Goal: Task Accomplishment & Management: Complete application form

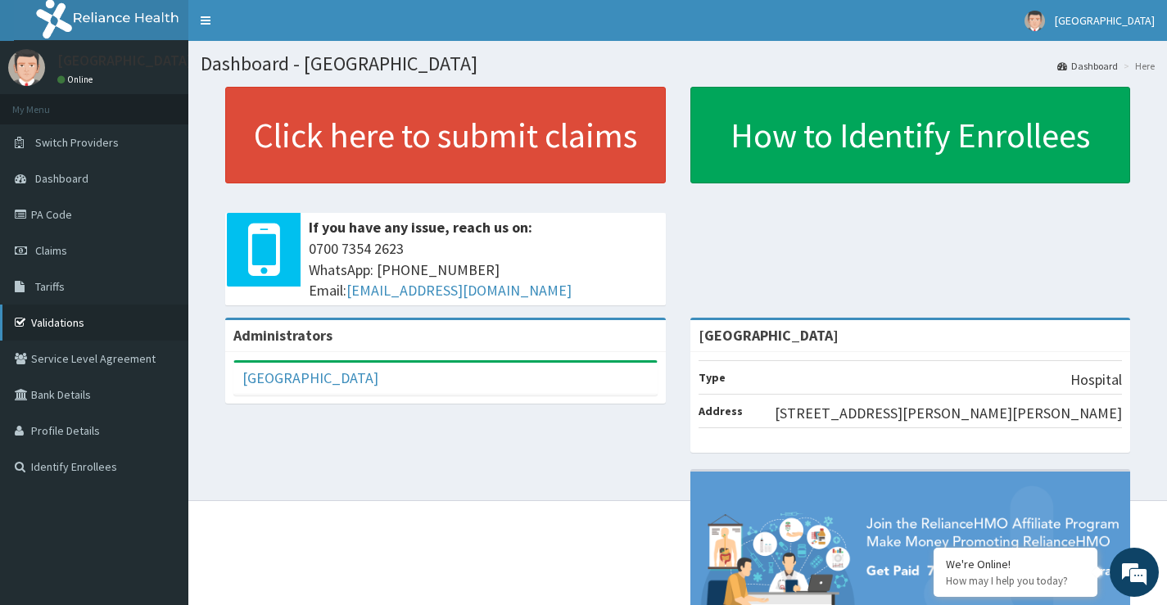
click at [105, 322] on link "Validations" at bounding box center [94, 323] width 188 height 36
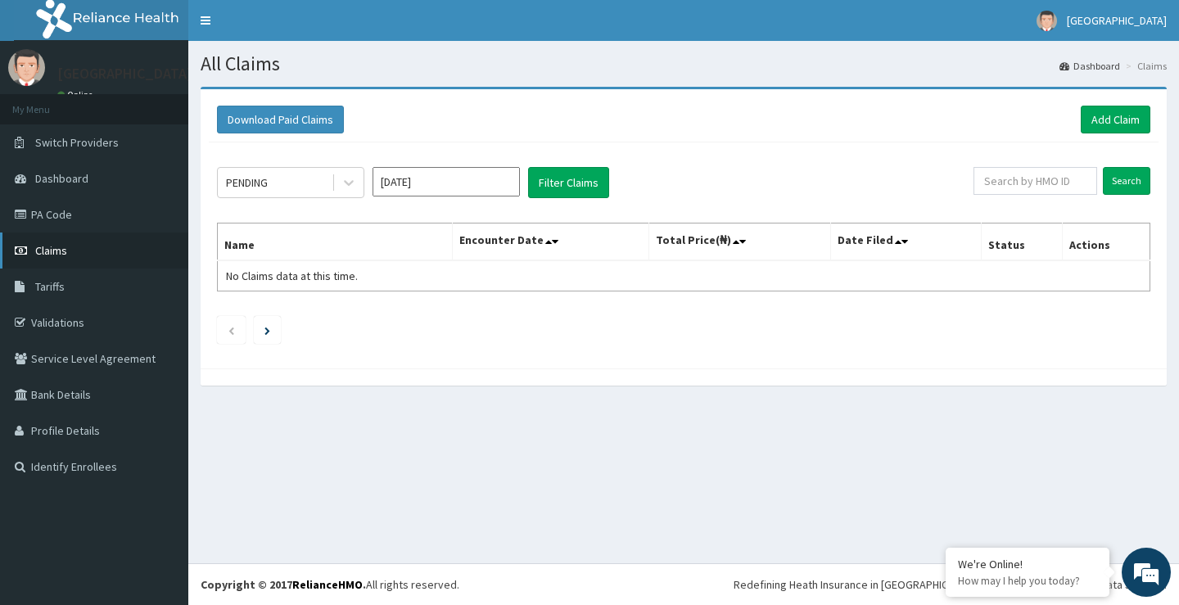
click at [96, 252] on link "Claims" at bounding box center [94, 251] width 188 height 36
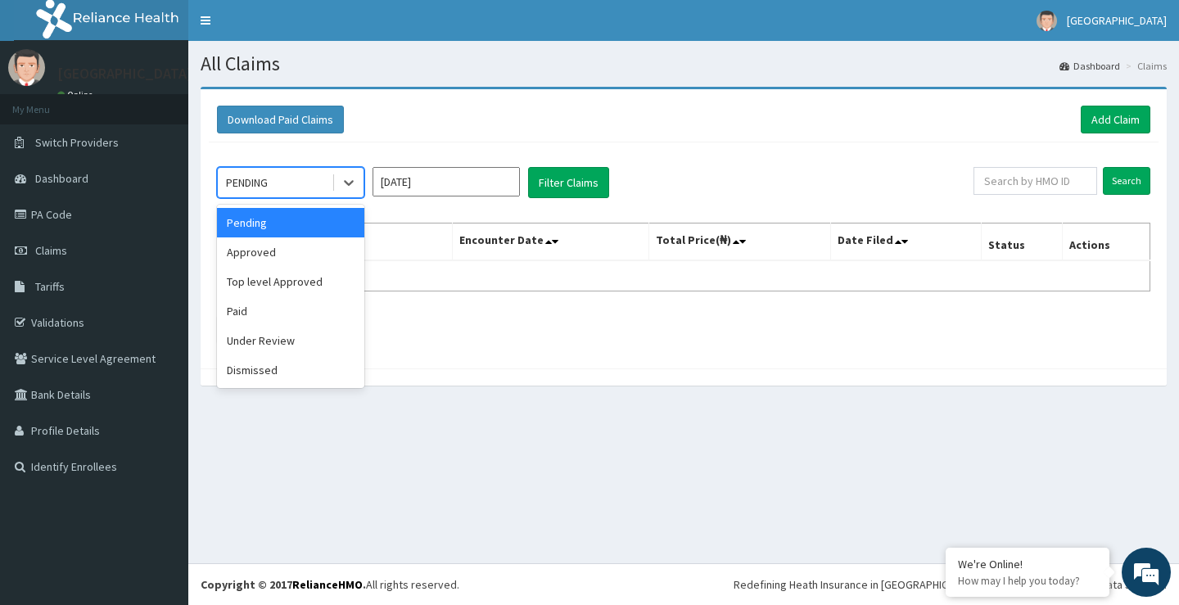
click at [306, 187] on div "PENDING" at bounding box center [275, 182] width 114 height 26
click at [276, 262] on div "Approved" at bounding box center [290, 251] width 147 height 29
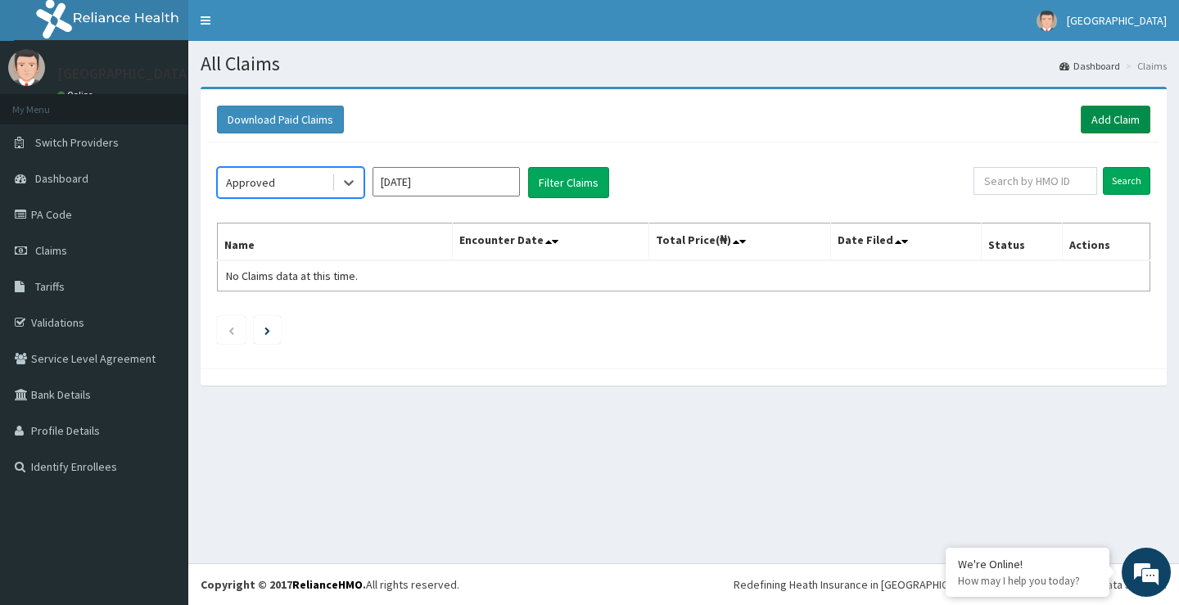
click at [1117, 123] on link "Add Claim" at bounding box center [1116, 120] width 70 height 28
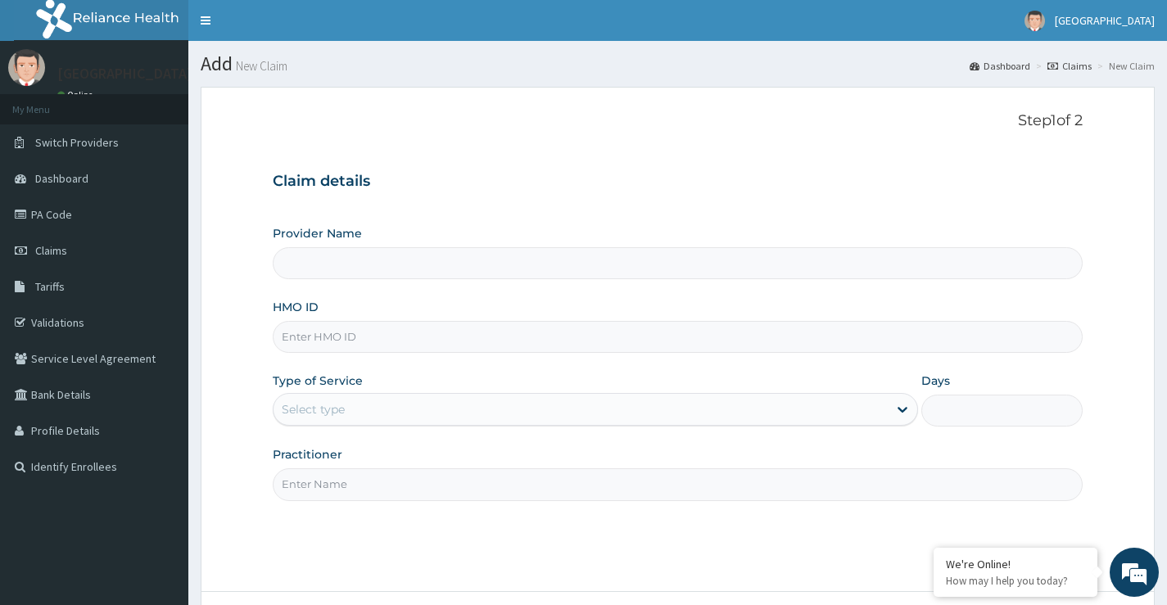
type input "[GEOGRAPHIC_DATA]"
click at [447, 268] on input "[GEOGRAPHIC_DATA]" at bounding box center [678, 263] width 810 height 32
click at [369, 341] on input "HMO ID" at bounding box center [678, 337] width 810 height 32
type input "chl/11245/b"
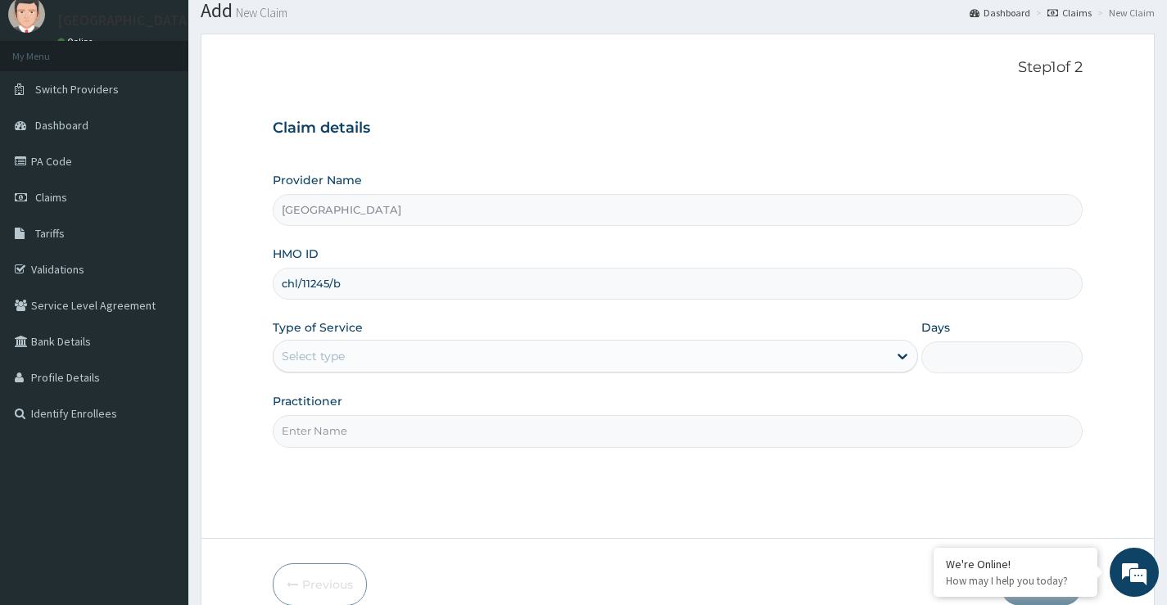
scroll to position [82, 0]
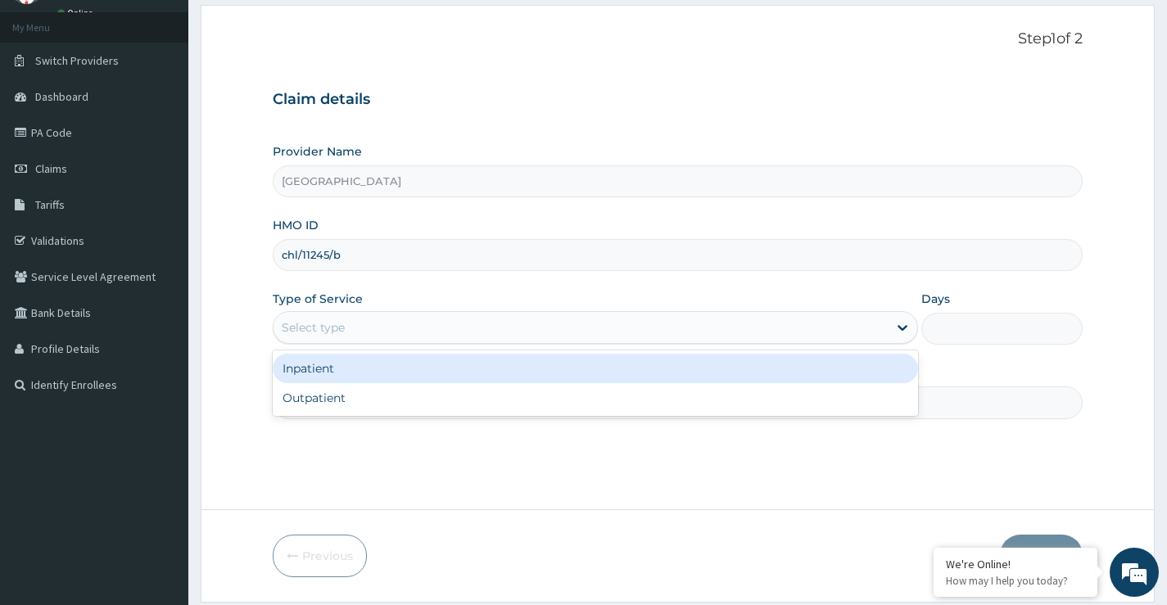
click at [395, 343] on div "Select type" at bounding box center [595, 327] width 645 height 33
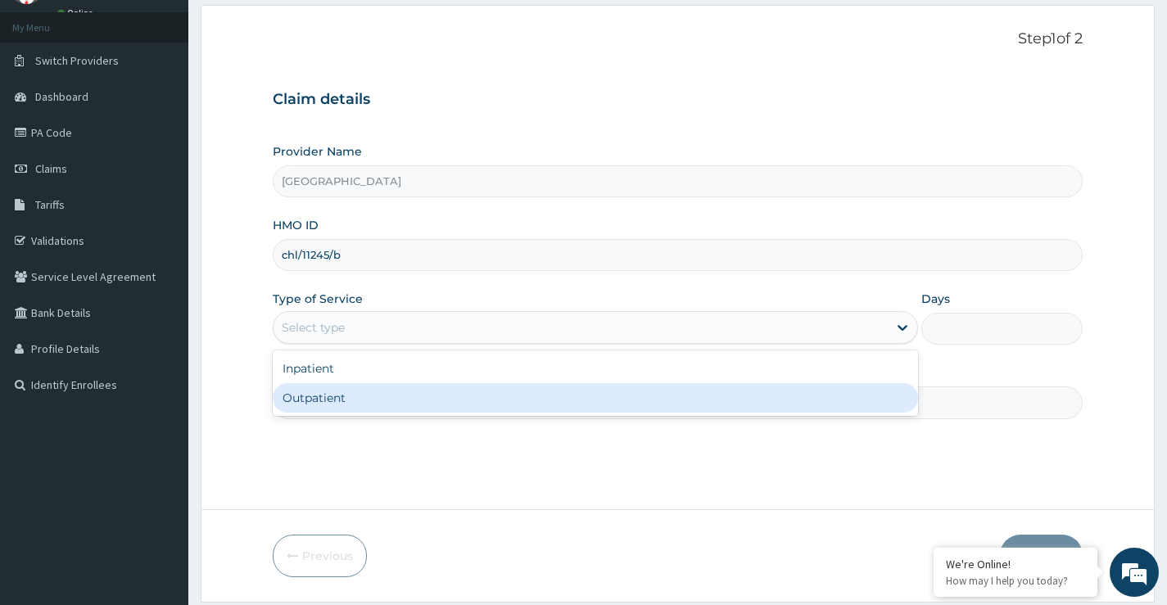
click at [398, 390] on div "Outpatient" at bounding box center [595, 397] width 645 height 29
type input "1"
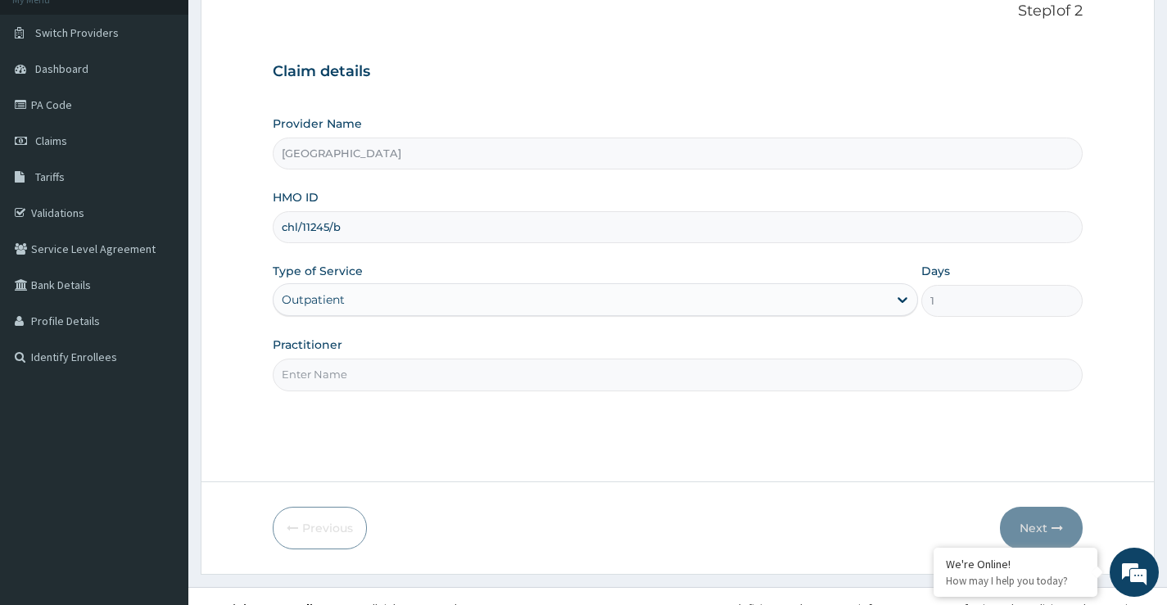
scroll to position [133, 0]
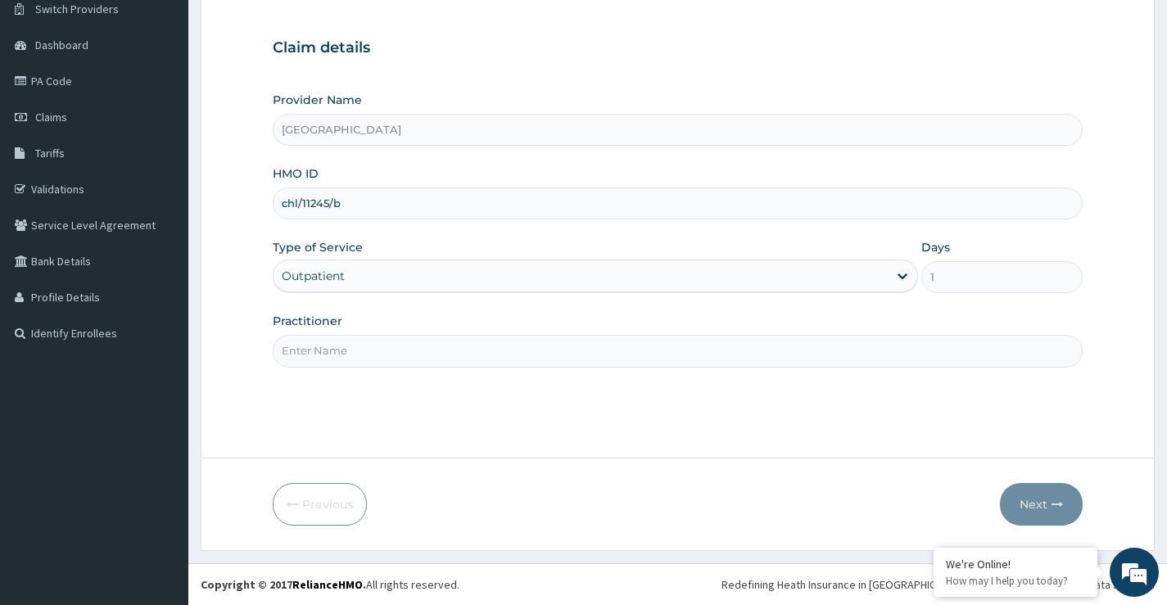
click at [422, 355] on input "Practitioner" at bounding box center [678, 351] width 810 height 32
type input "Dr Kukoyi"
click at [1034, 496] on button "Next" at bounding box center [1041, 504] width 83 height 43
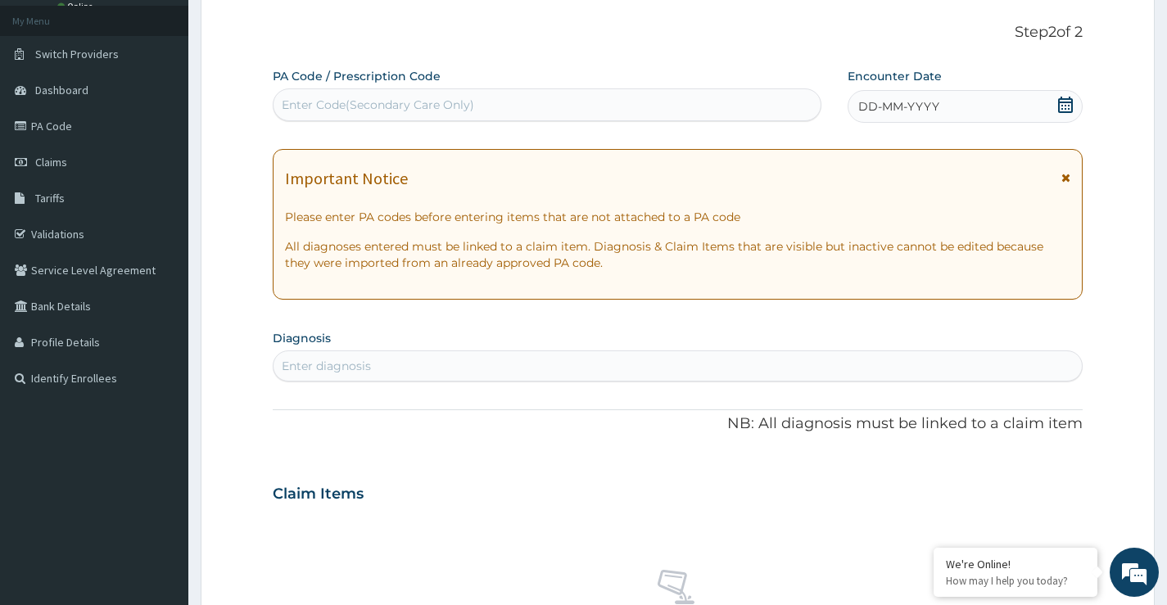
scroll to position [52, 0]
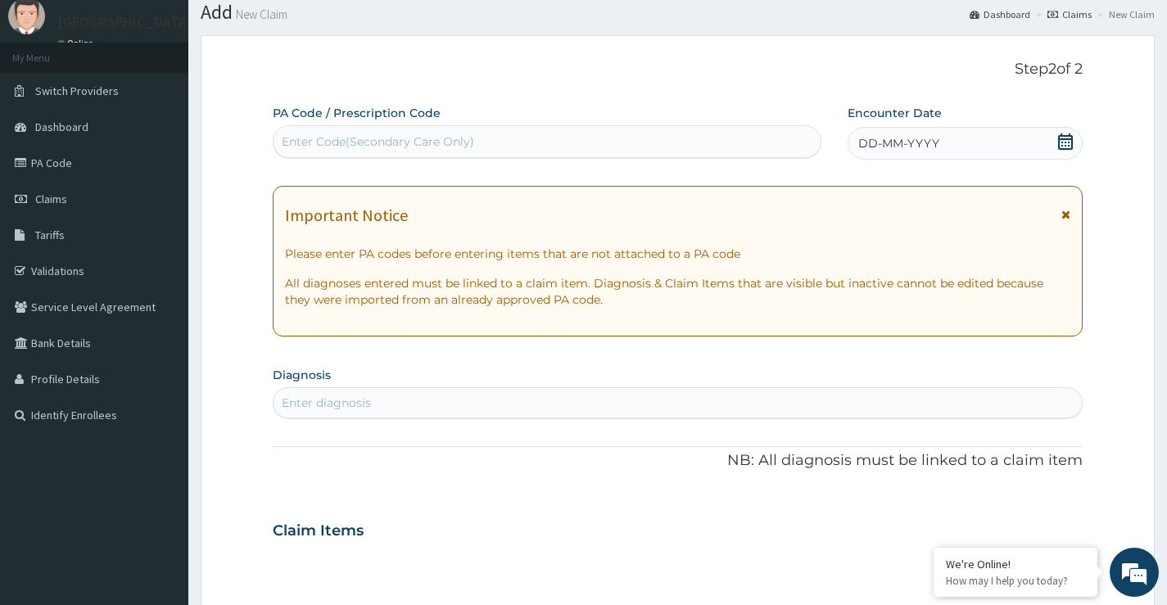
click at [1066, 146] on icon at bounding box center [1065, 141] width 16 height 16
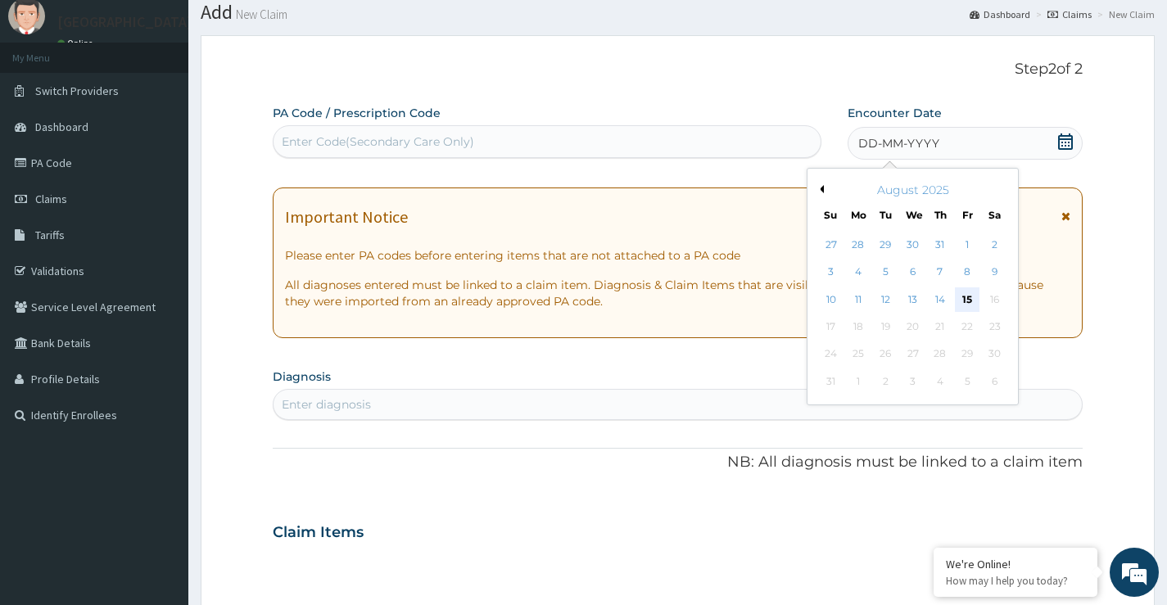
click at [966, 300] on div "15" at bounding box center [967, 299] width 25 height 25
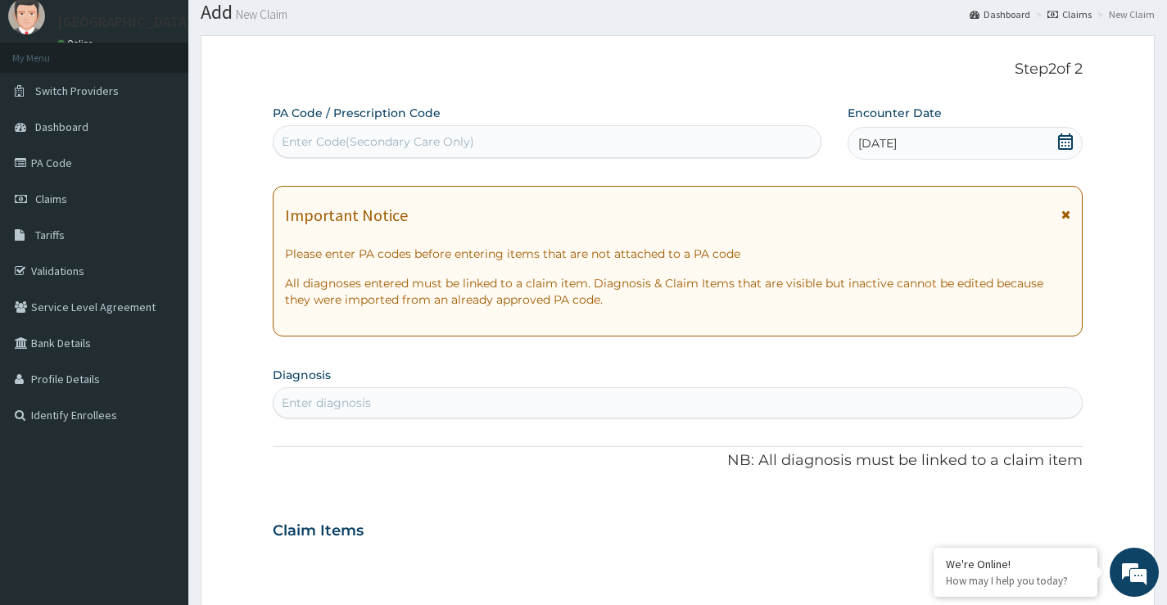
click at [436, 404] on div "Enter diagnosis" at bounding box center [677, 403] width 808 height 26
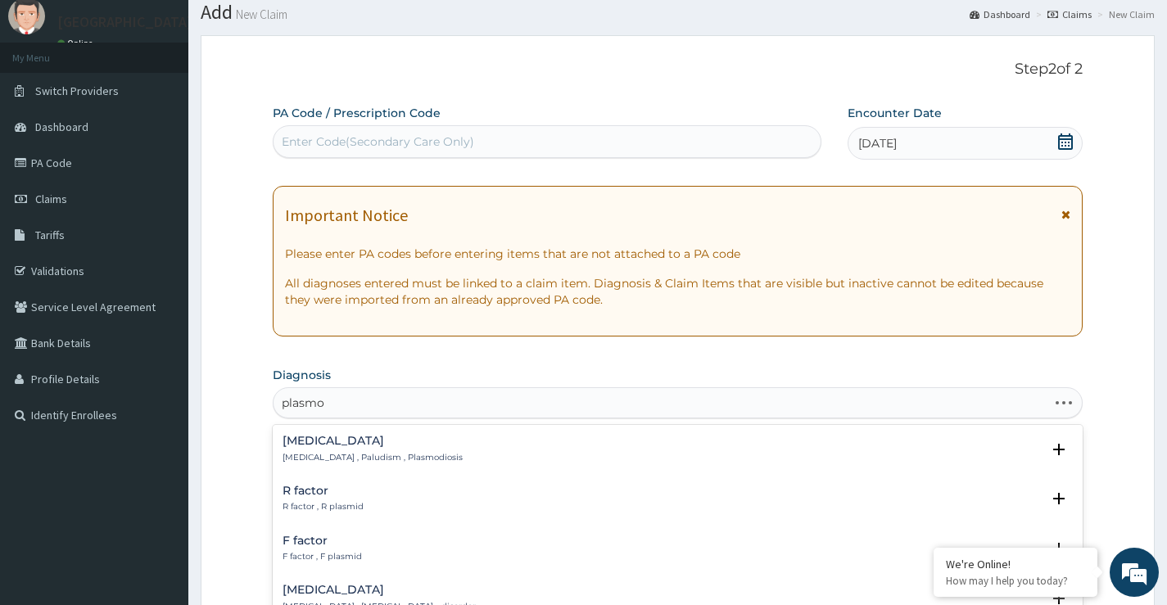
type input "plasmod"
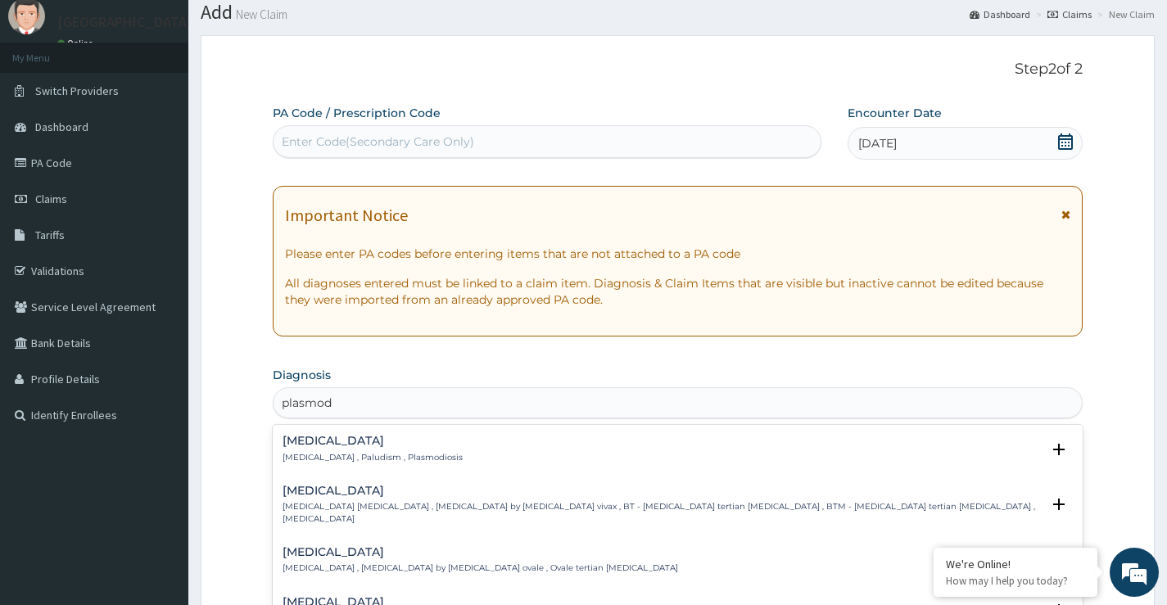
click at [384, 452] on p "Malaria , Paludism , Plasmodiosis" at bounding box center [372, 457] width 180 height 11
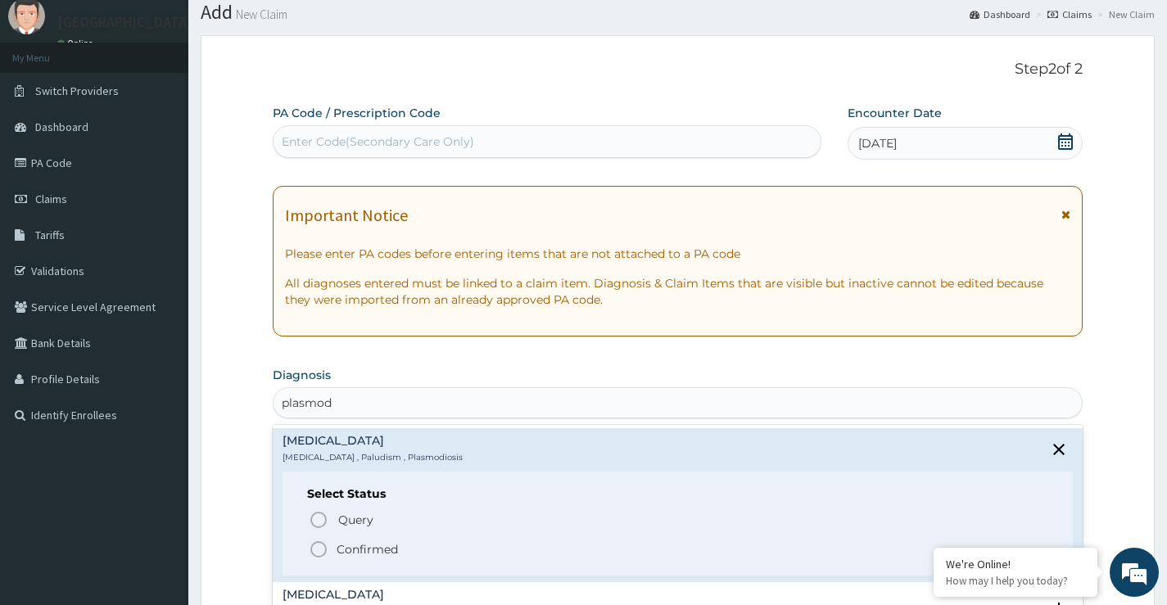
click at [325, 551] on circle "status option filled" at bounding box center [318, 549] width 15 height 15
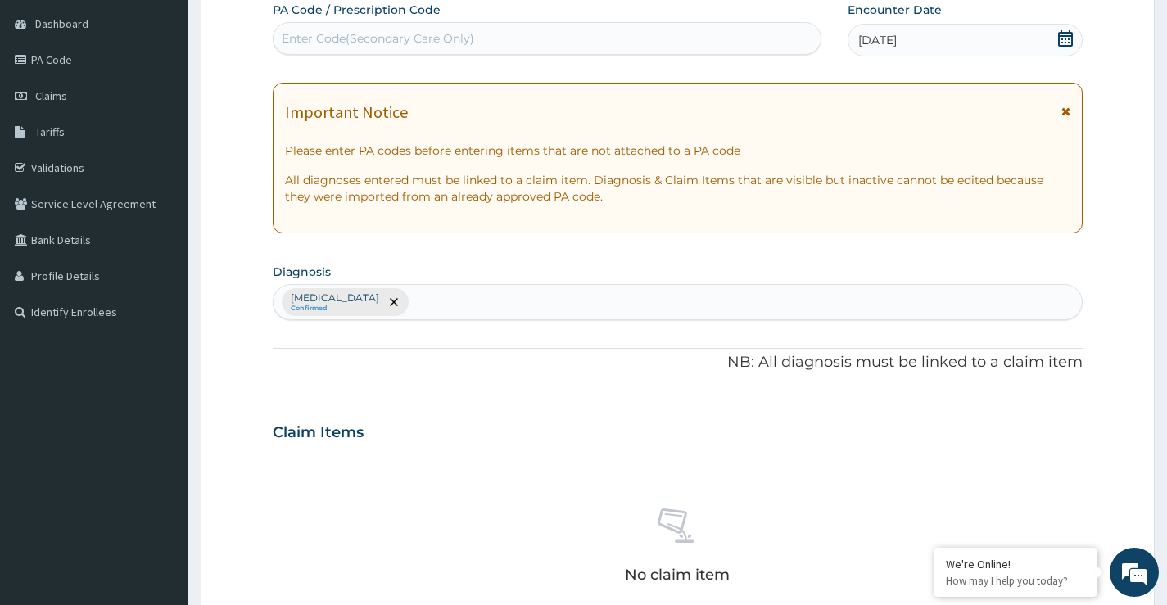
scroll to position [215, 0]
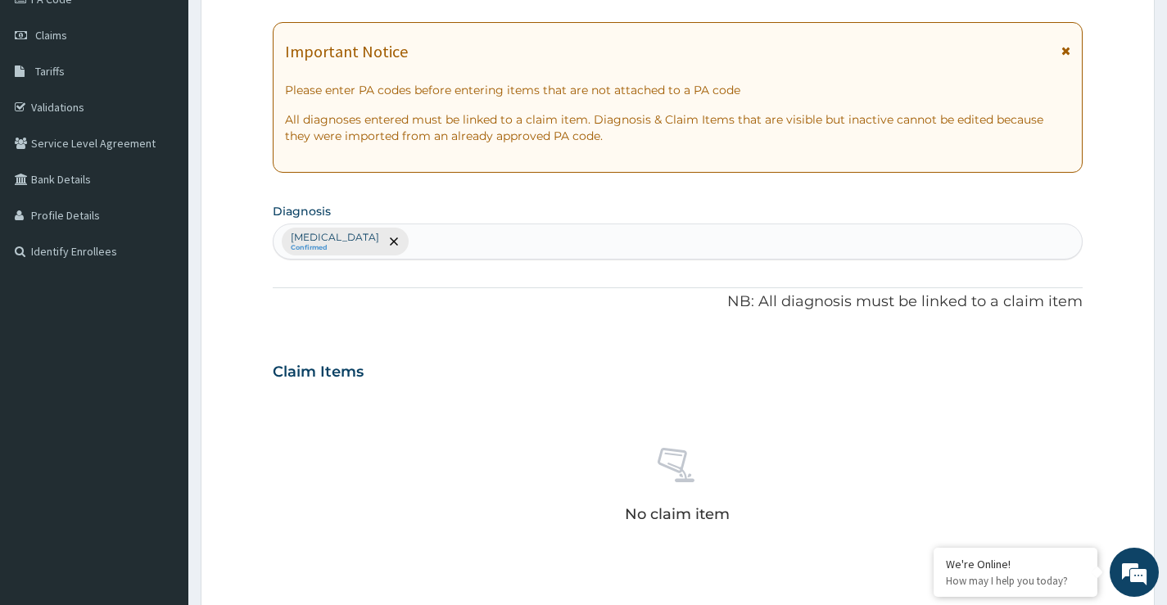
click at [457, 234] on div "Malaria Confirmed" at bounding box center [677, 241] width 808 height 34
type input "w"
type input "enteri"
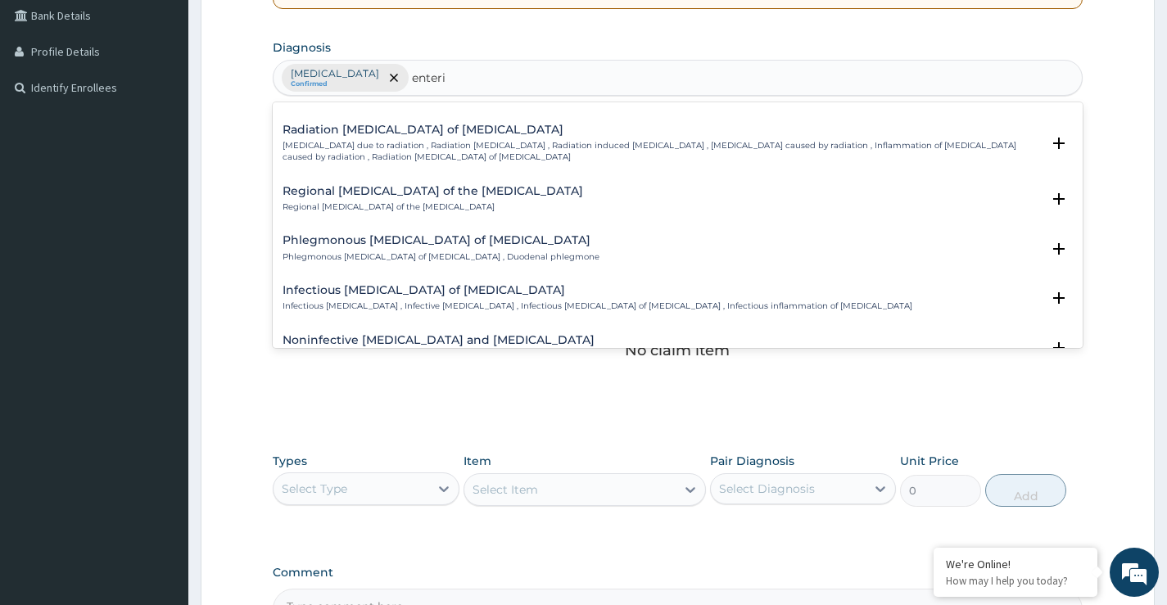
scroll to position [2303, 0]
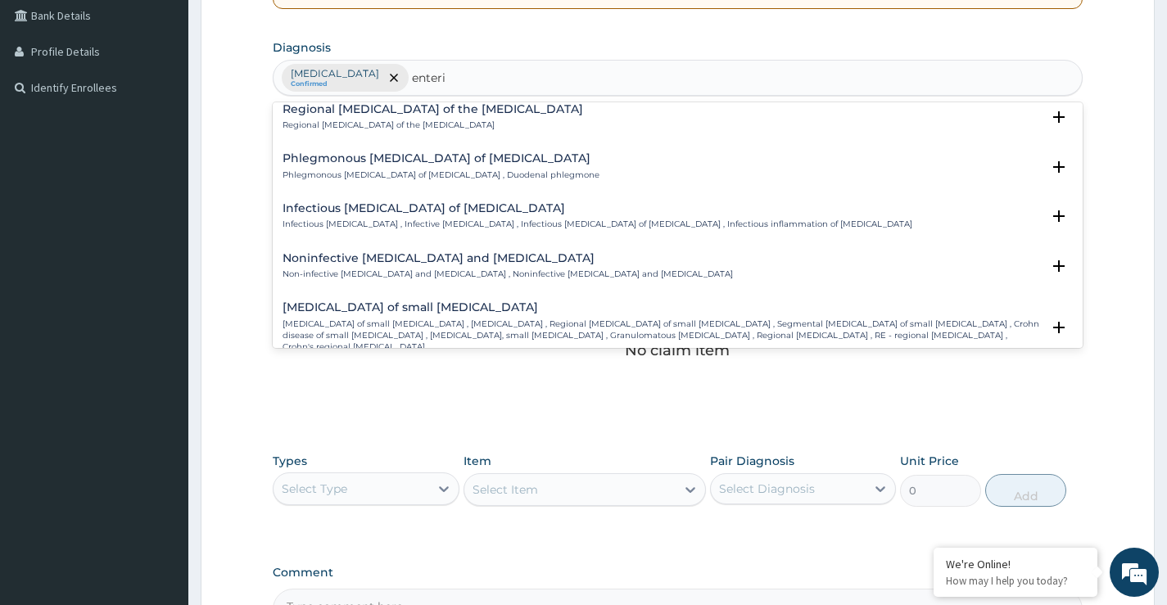
click at [408, 202] on h4 "Infectious enteritis of intestine" at bounding box center [597, 208] width 630 height 12
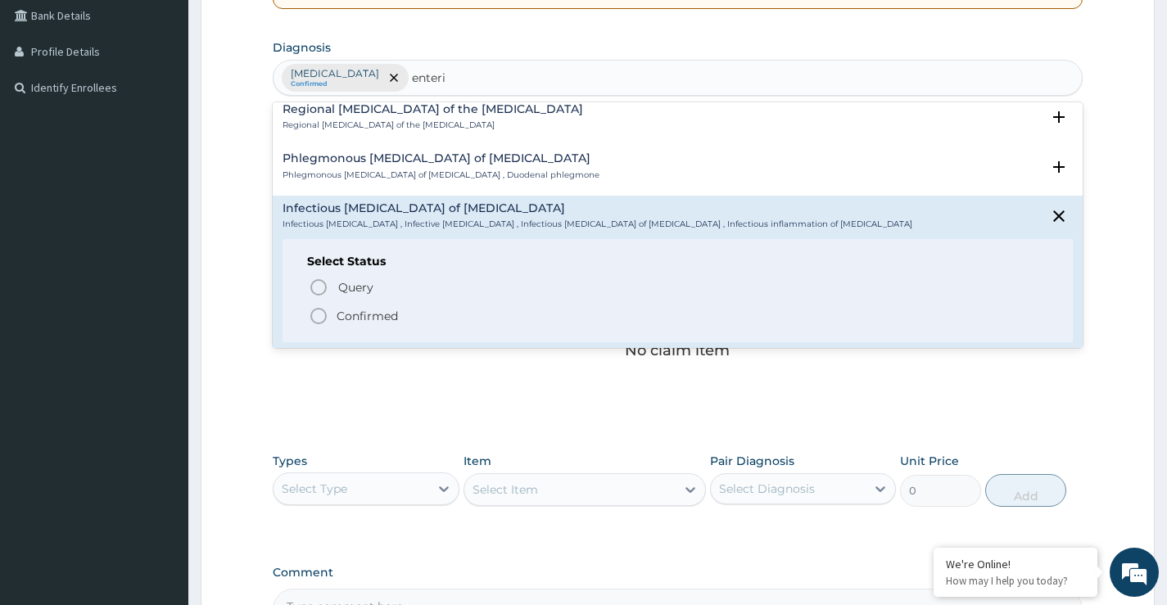
click at [324, 306] on icon "status option filled" at bounding box center [319, 316] width 20 height 20
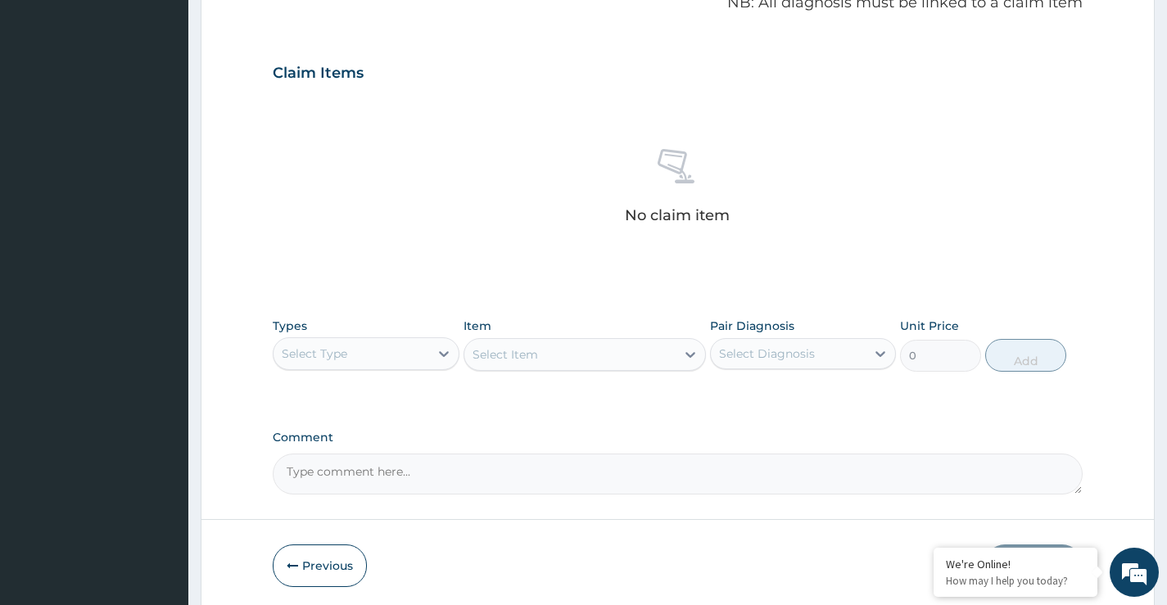
scroll to position [543, 0]
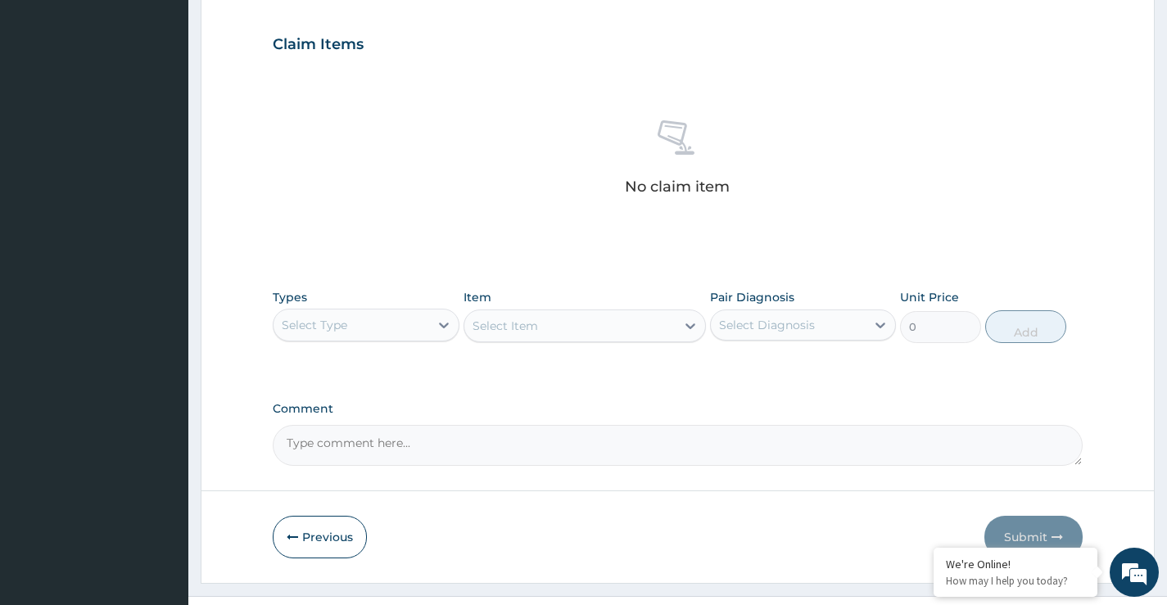
click at [368, 322] on div "Select Type" at bounding box center [350, 325] width 155 height 26
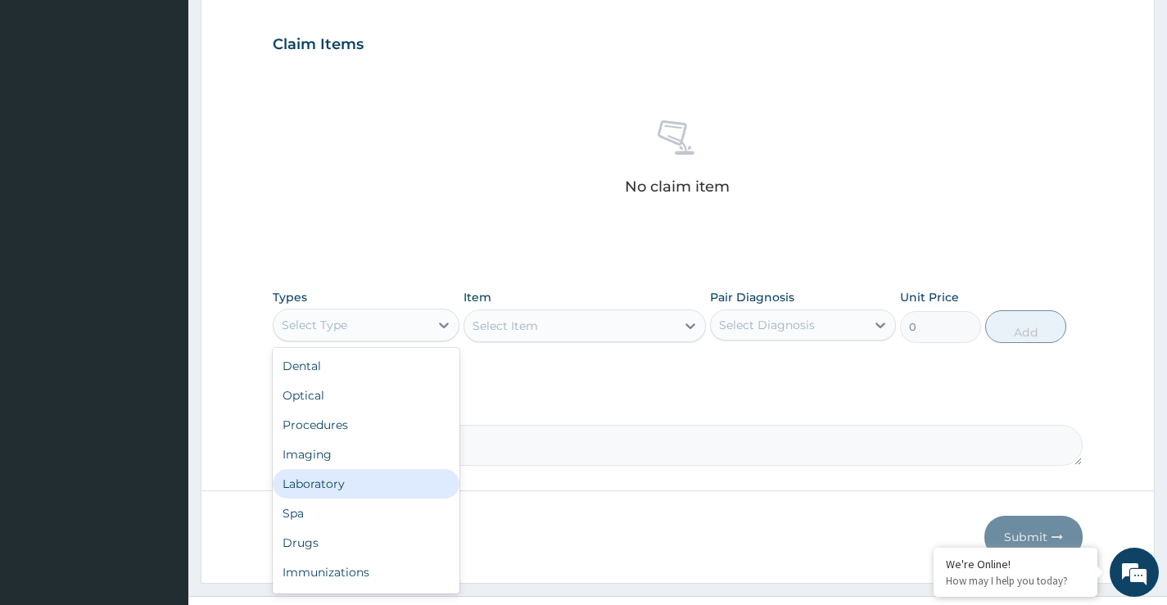
click at [329, 479] on div "Laboratory" at bounding box center [366, 483] width 186 height 29
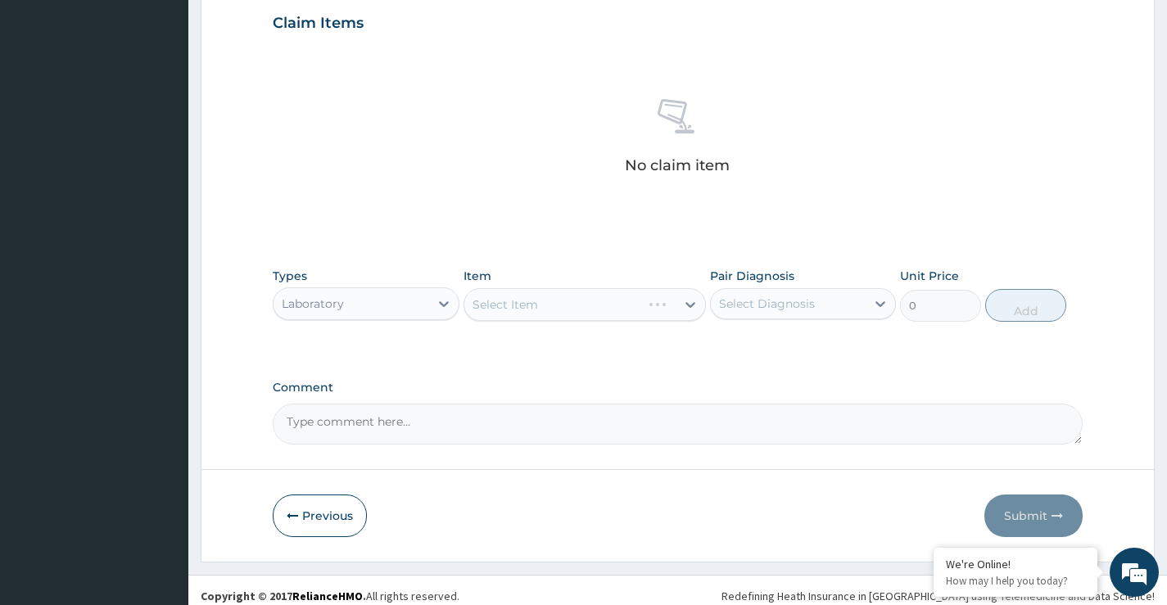
scroll to position [576, 0]
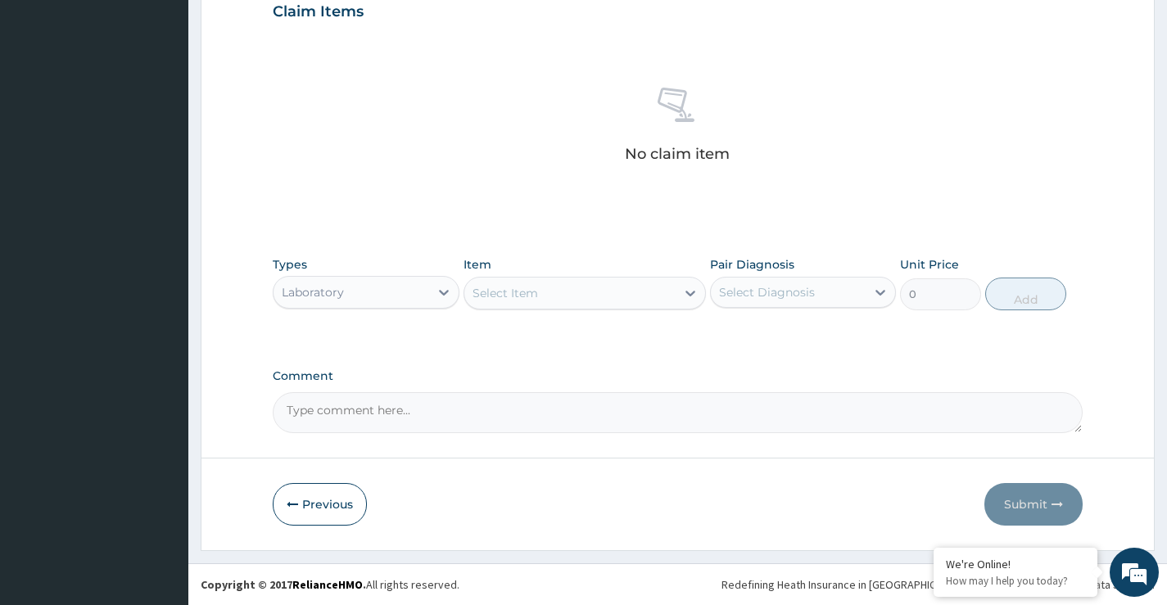
click at [613, 300] on div "Select Item" at bounding box center [570, 293] width 212 height 26
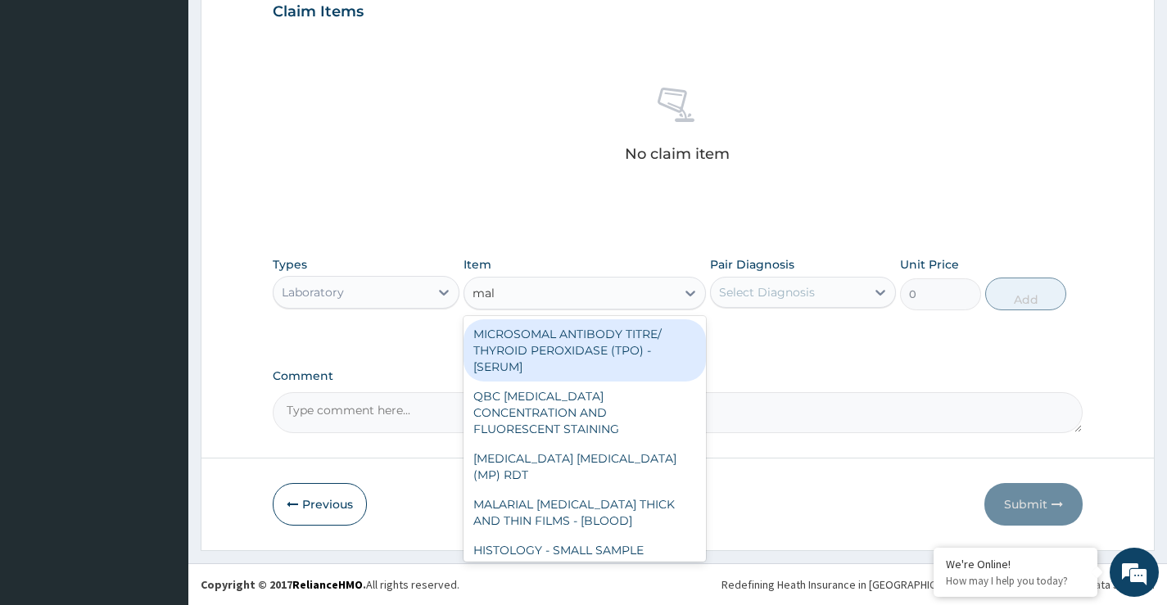
type input "mala"
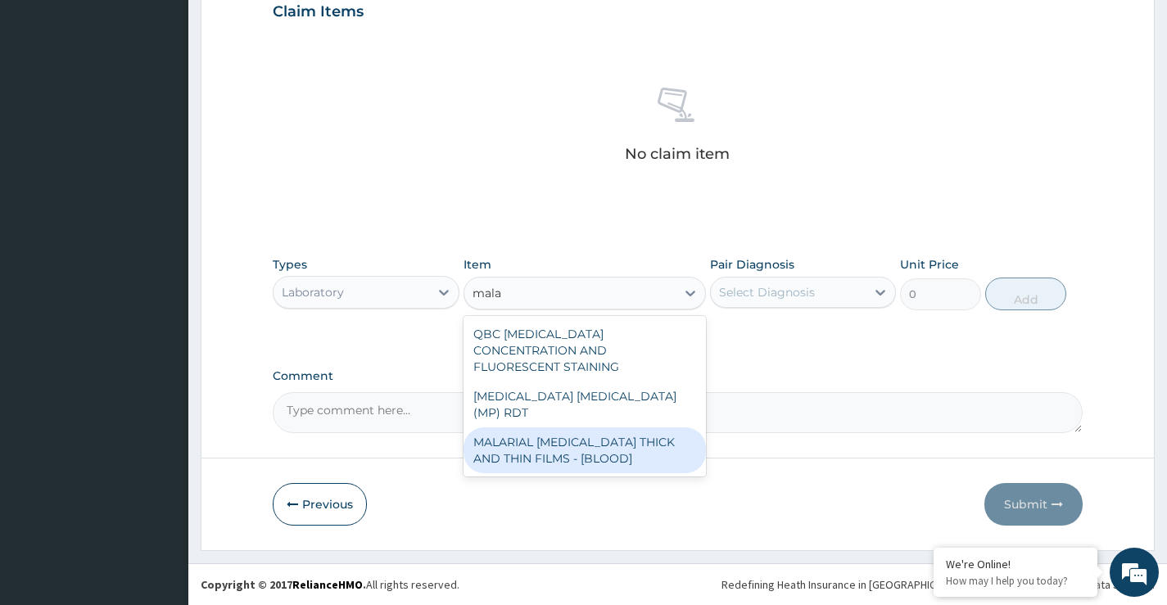
click at [649, 427] on div "MALARIAL PARASITE THICK AND THIN FILMS - [BLOOD]" at bounding box center [584, 450] width 243 height 46
type input "2000"
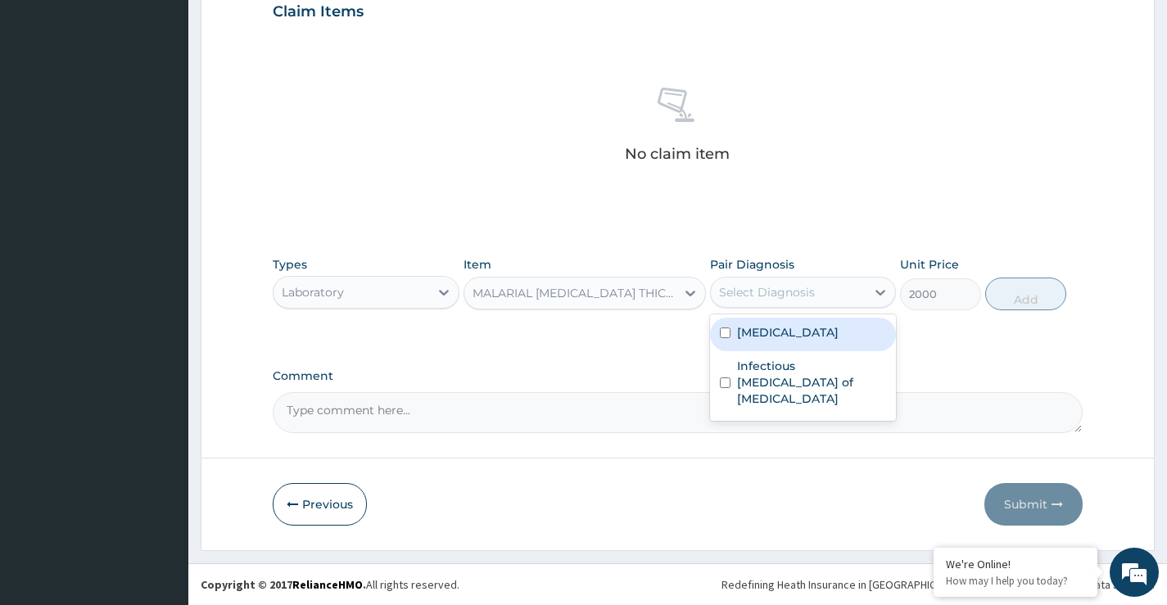
click at [788, 293] on div "Select Diagnosis" at bounding box center [767, 292] width 96 height 16
click at [788, 332] on div "Malaria" at bounding box center [803, 335] width 186 height 34
checkbox input "true"
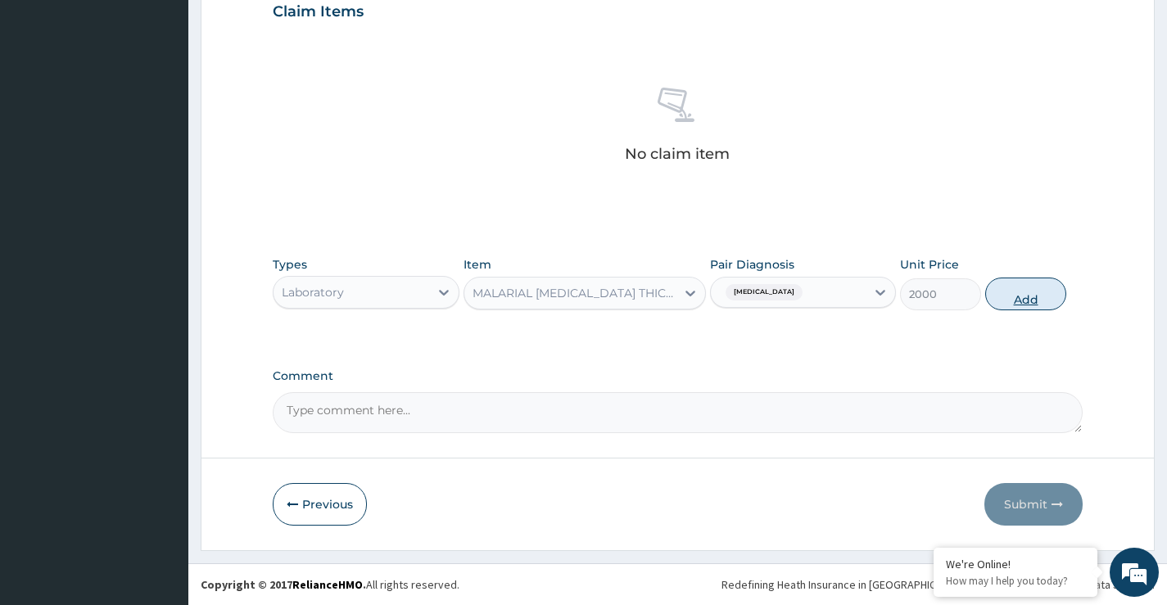
click at [1037, 292] on button "Add" at bounding box center [1025, 294] width 81 height 33
type input "0"
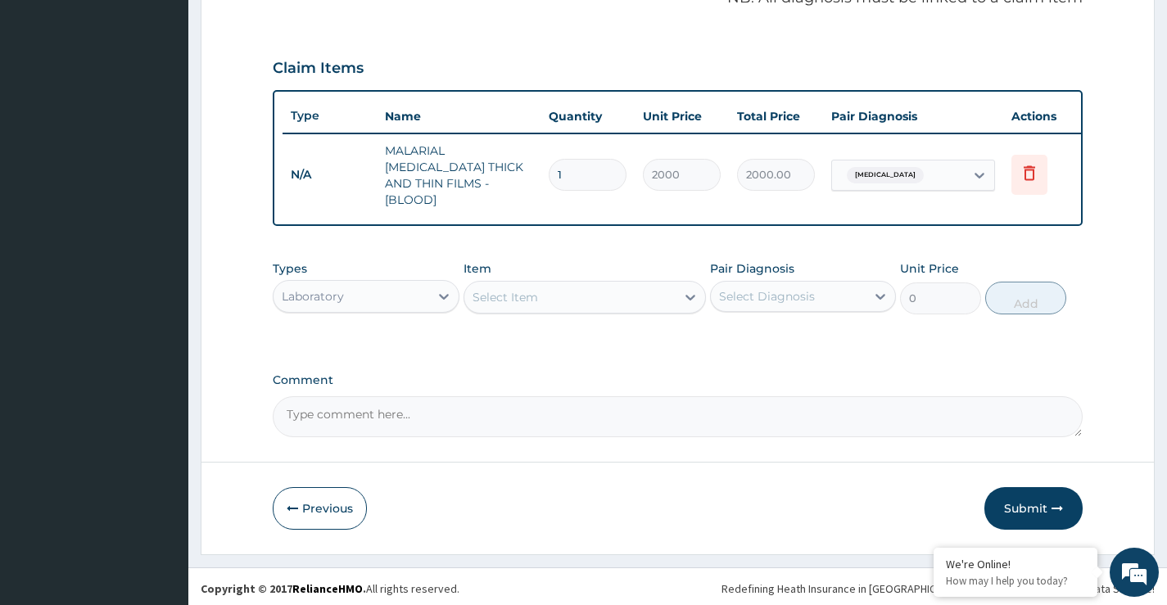
click at [404, 286] on div "Laboratory" at bounding box center [350, 296] width 155 height 26
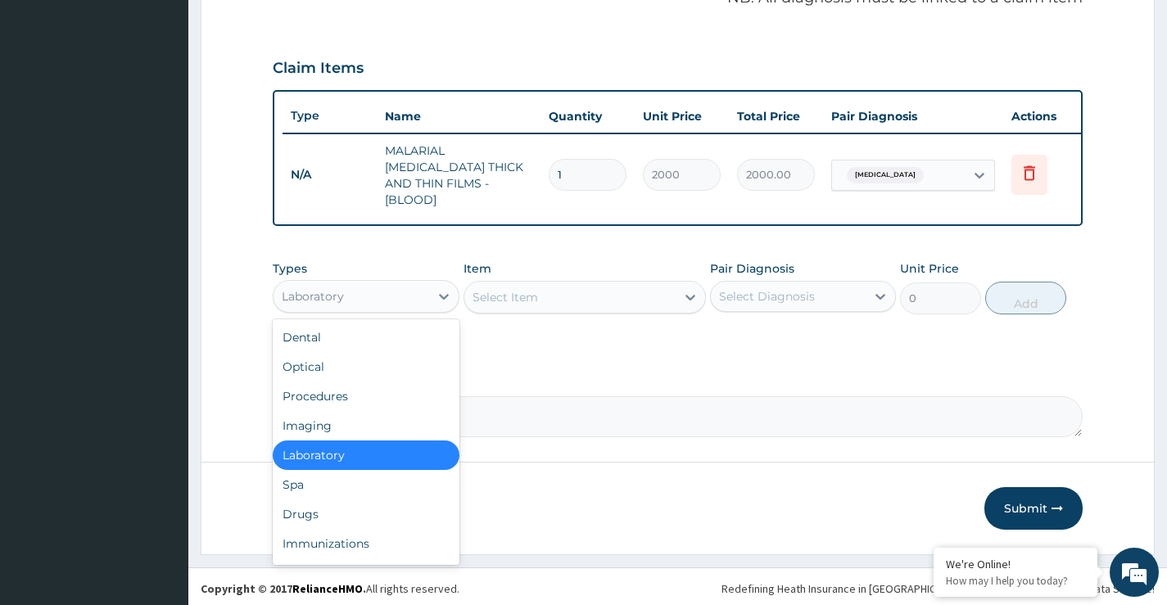
click at [500, 291] on div "Select Item" at bounding box center [504, 297] width 65 height 16
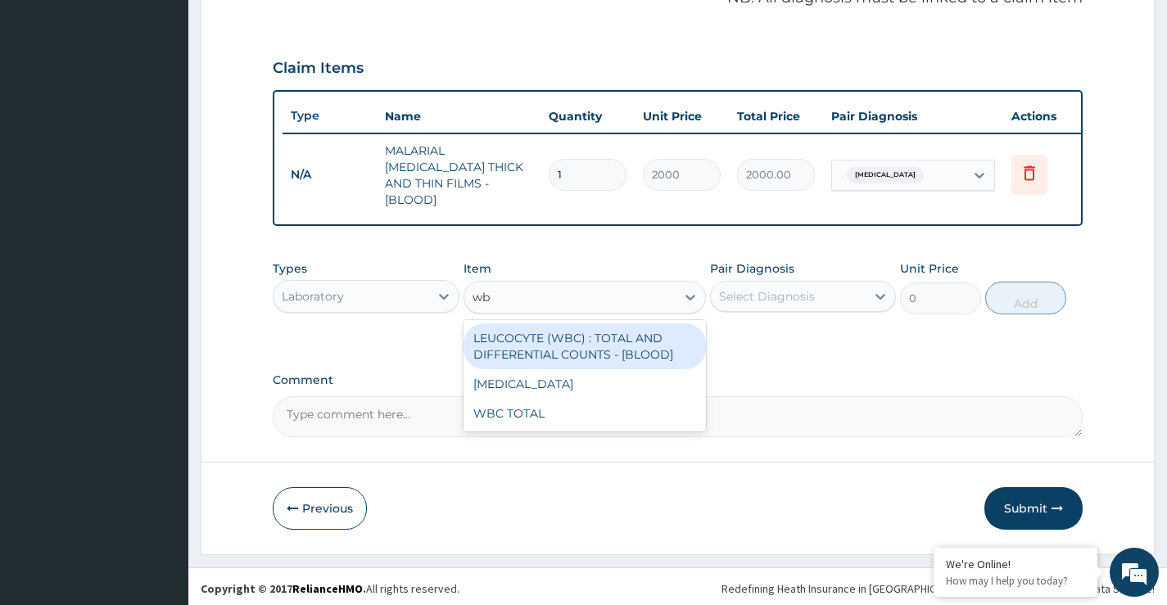
type input "wbc"
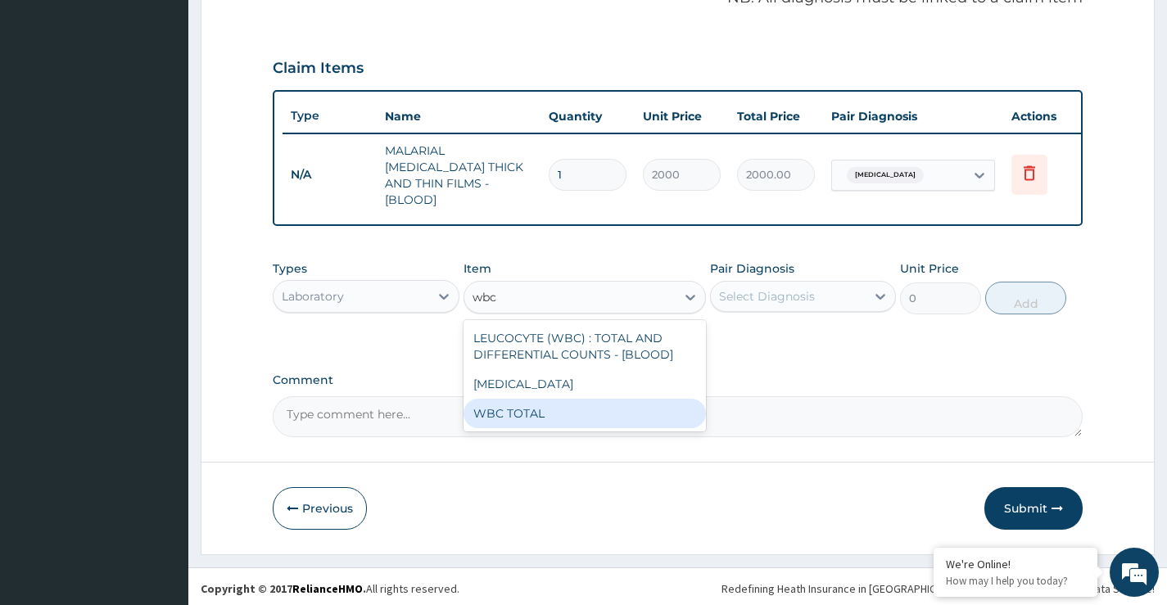
drag, startPoint x: 509, startPoint y: 407, endPoint x: 589, endPoint y: 378, distance: 84.4
click at [513, 405] on div "WBC TOTAL" at bounding box center [584, 413] width 243 height 29
type input "3225"
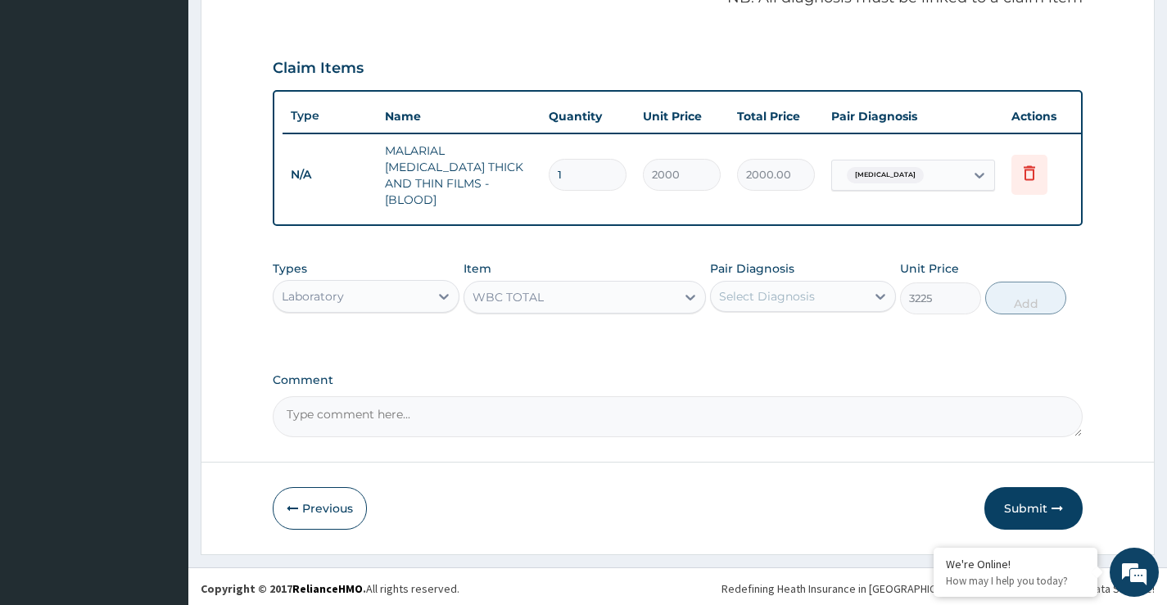
click at [757, 283] on div "Select Diagnosis" at bounding box center [788, 296] width 155 height 26
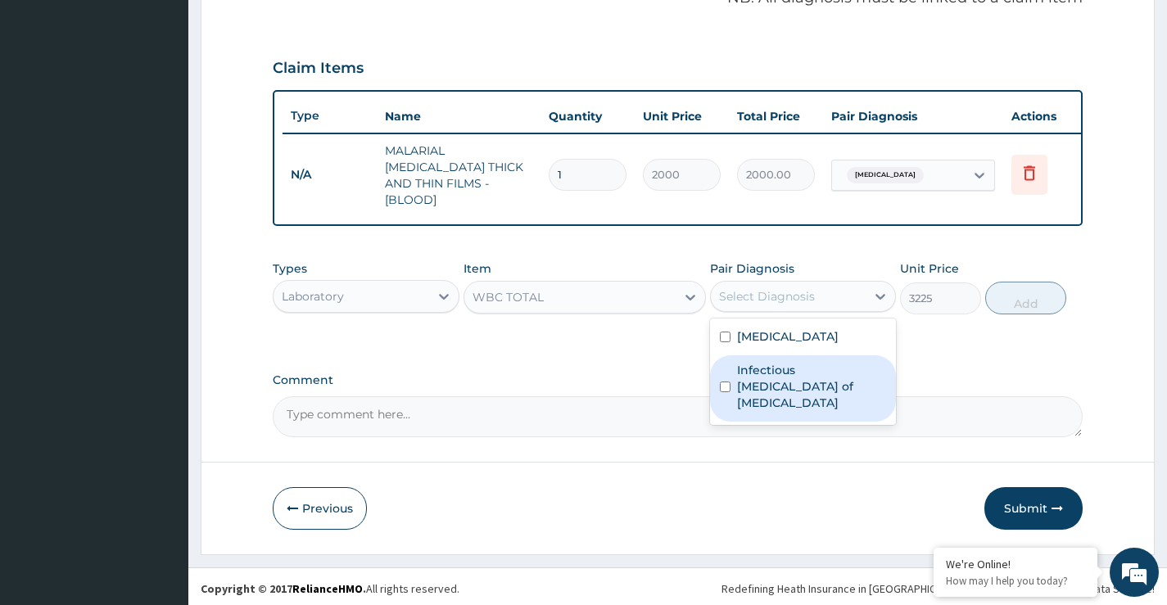
click at [772, 368] on label "Infectious enteritis of intestine" at bounding box center [811, 386] width 149 height 49
checkbox input "true"
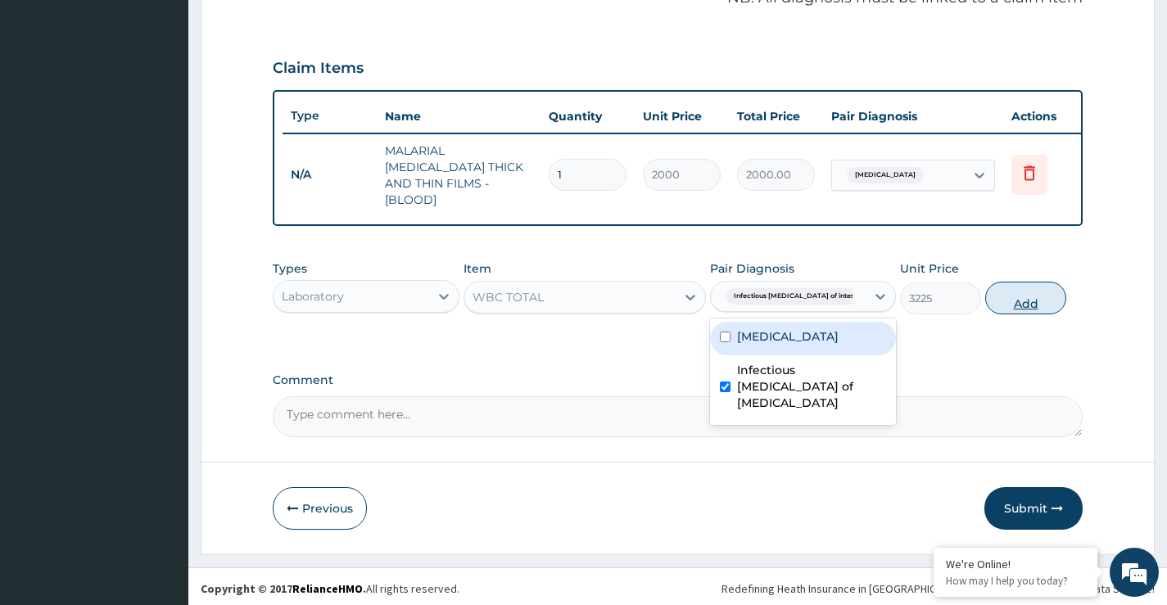
click at [1002, 301] on button "Add" at bounding box center [1025, 298] width 81 height 33
type input "0"
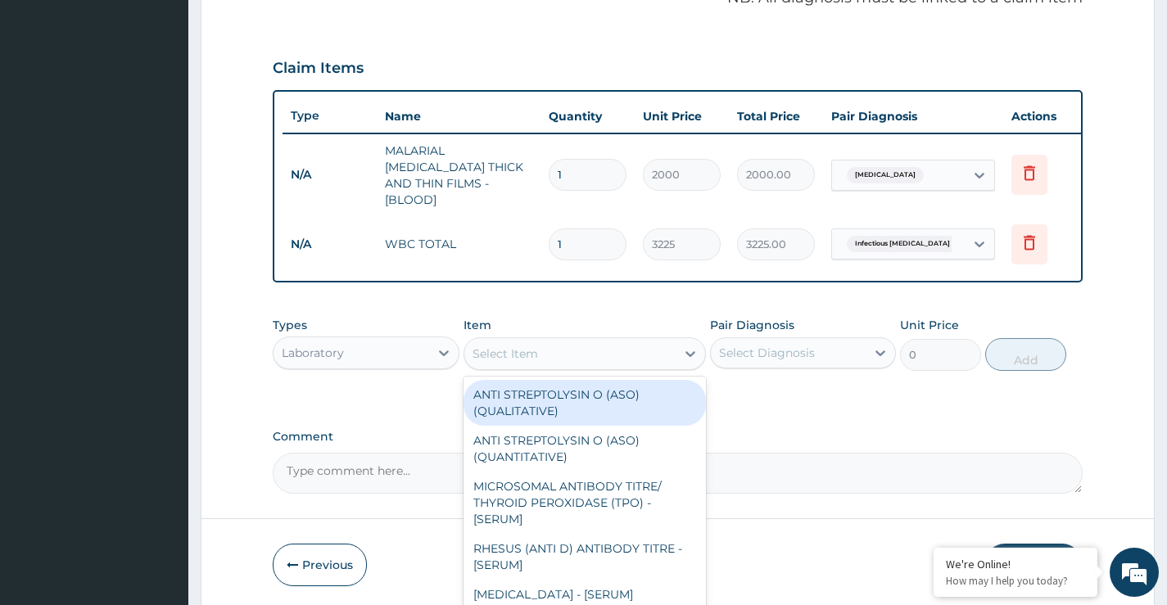
click at [581, 348] on div "Select Item" at bounding box center [570, 354] width 212 height 26
click at [319, 345] on div "Laboratory" at bounding box center [313, 353] width 62 height 16
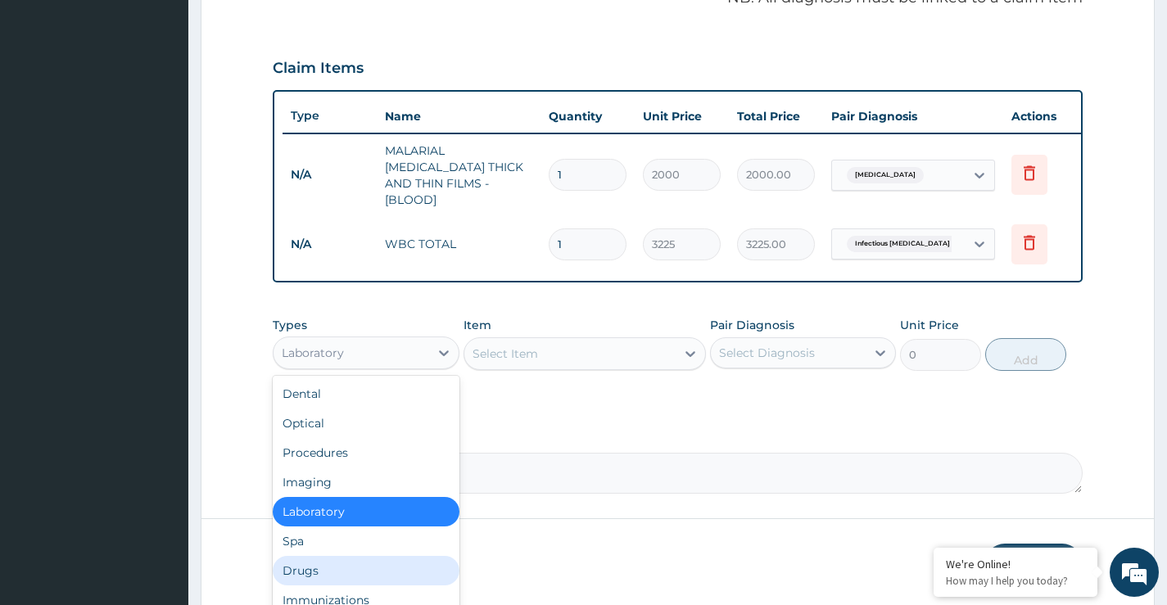
click at [342, 565] on div "Drugs" at bounding box center [366, 570] width 186 height 29
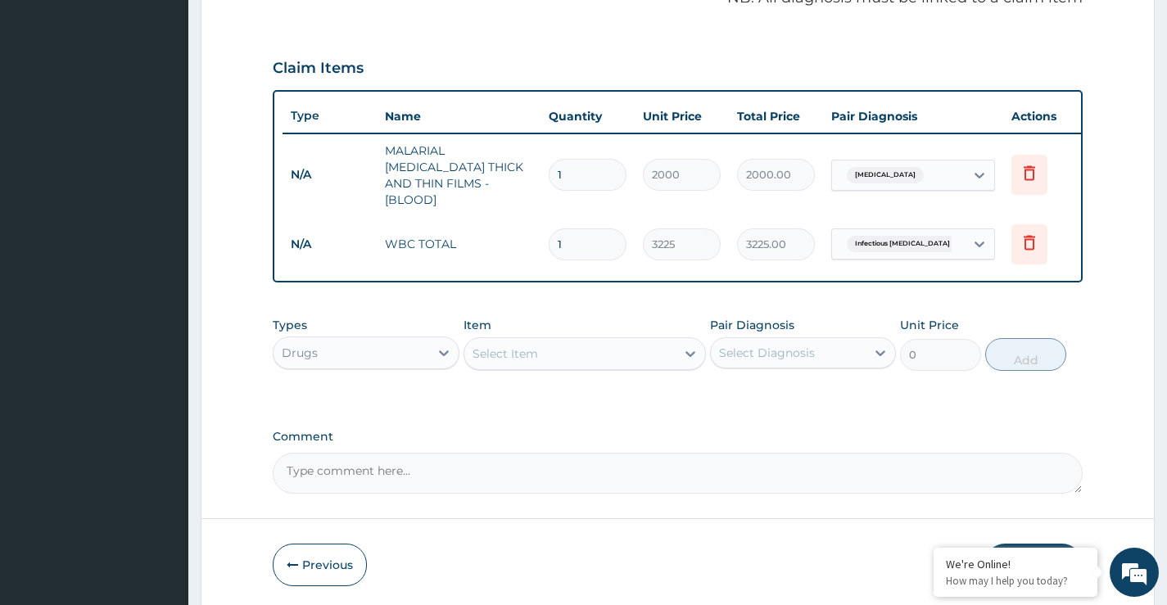
click at [535, 352] on div "Select Item" at bounding box center [504, 354] width 65 height 16
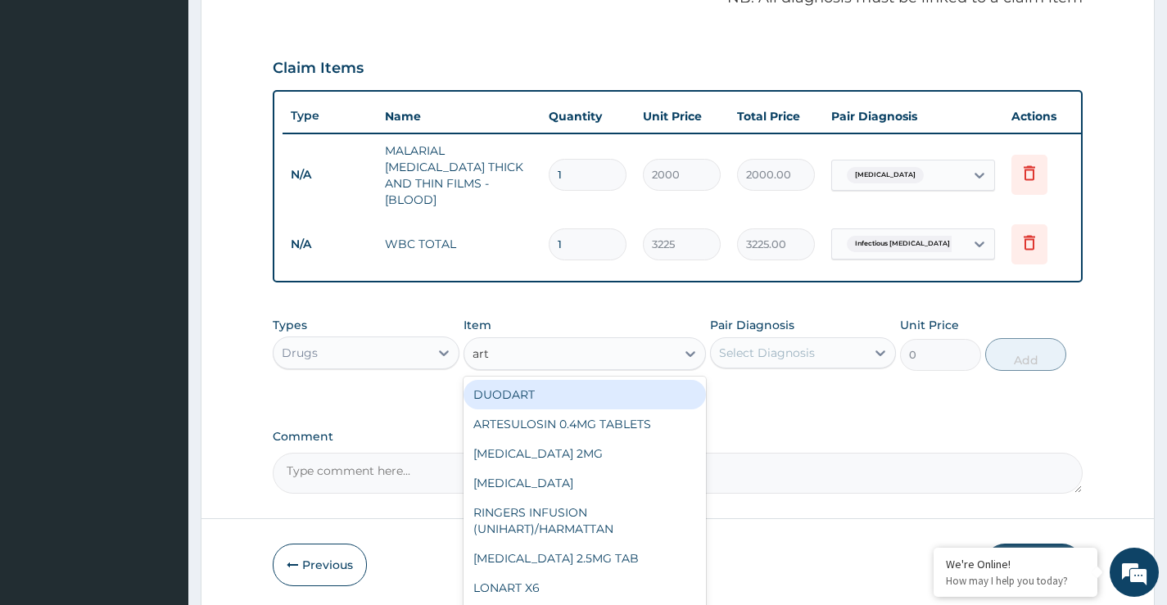
type input "arte"
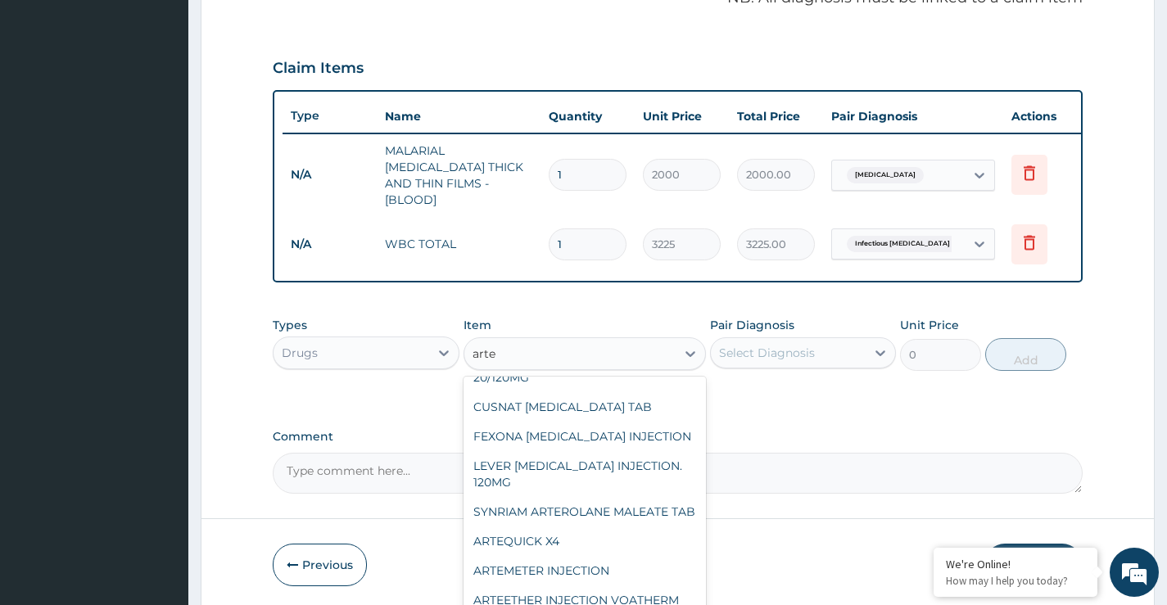
scroll to position [164, 0]
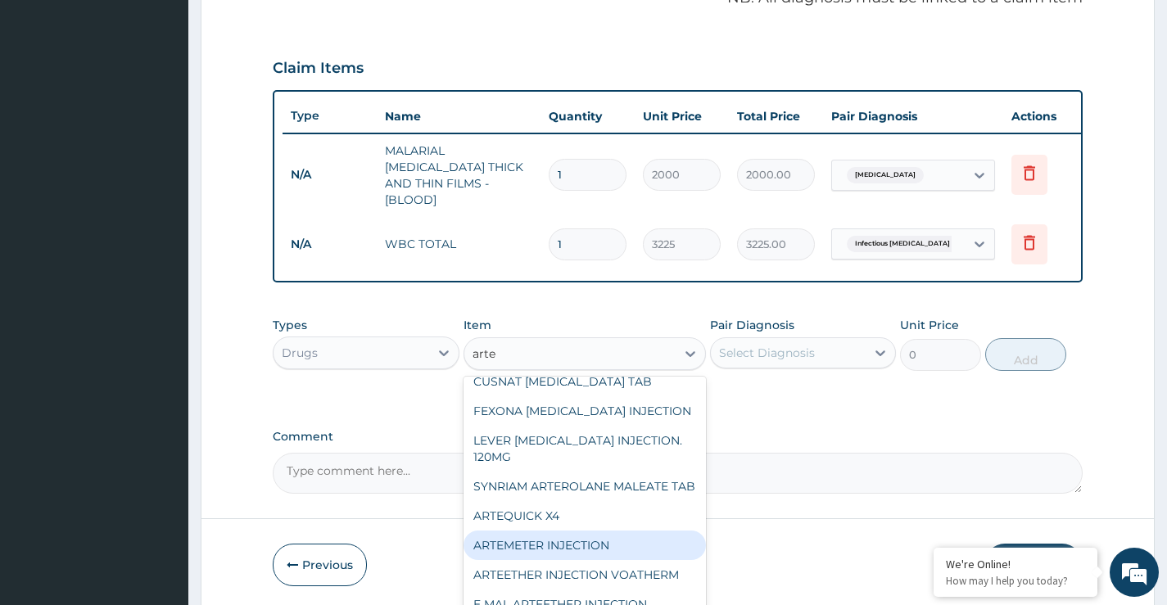
click at [558, 531] on div "ARTEMETER INJECTION" at bounding box center [584, 545] width 243 height 29
type input "946"
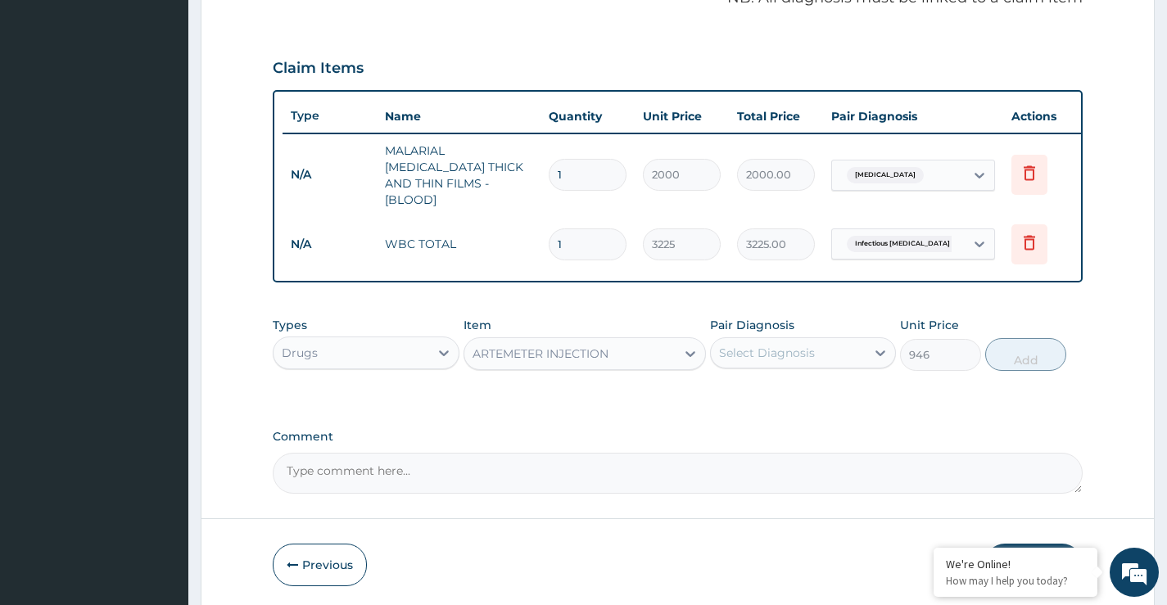
click at [762, 350] on div "Select Diagnosis" at bounding box center [767, 353] width 96 height 16
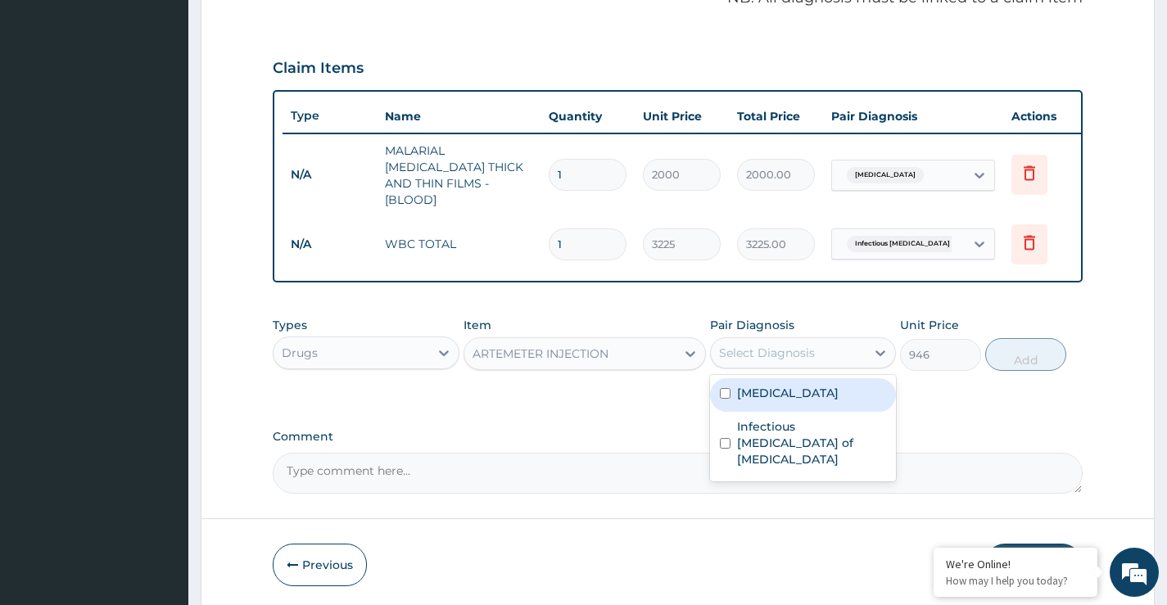
click at [767, 385] on label "Malaria" at bounding box center [788, 393] width 102 height 16
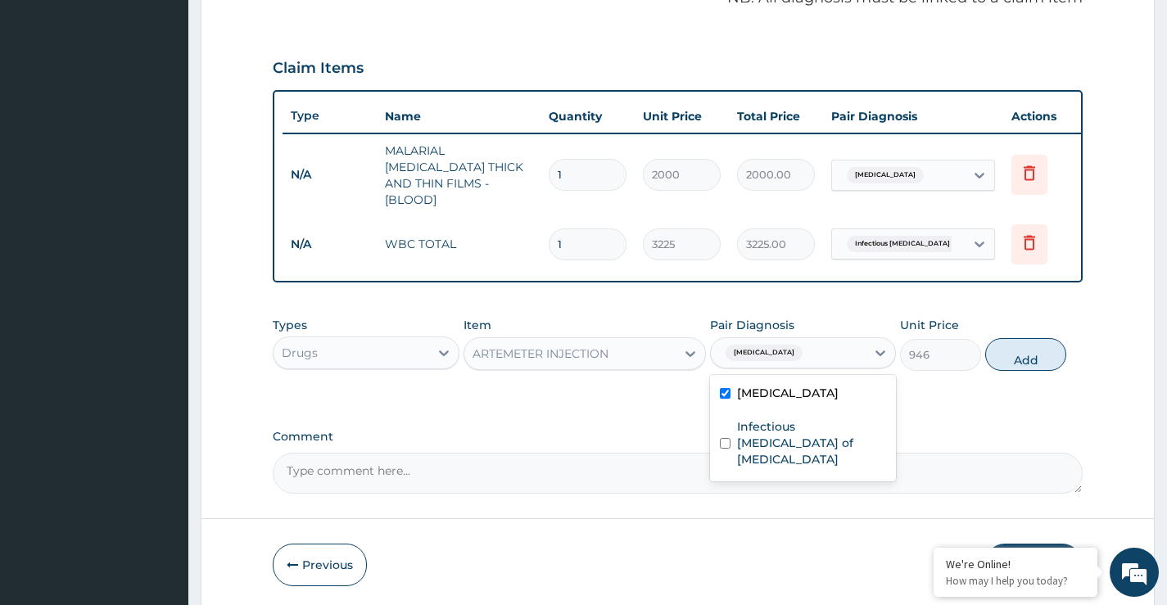
checkbox input "true"
click at [1000, 352] on button "Add" at bounding box center [1025, 354] width 81 height 33
type input "0"
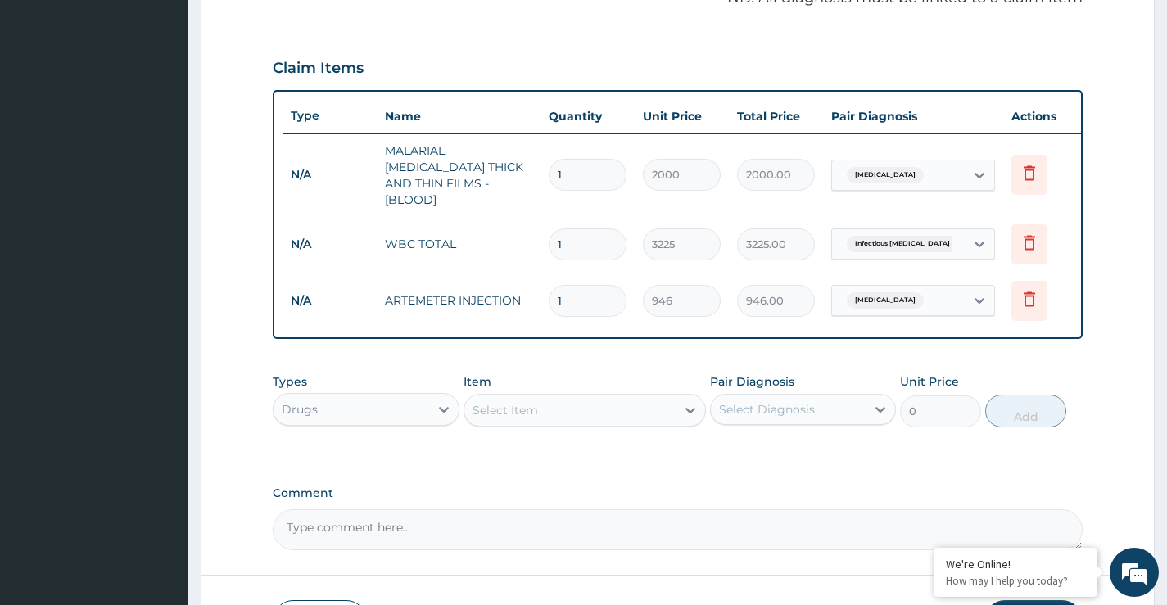
type input "0.00"
type input "2"
type input "1892.00"
type input "2"
click at [528, 409] on div "Select Item" at bounding box center [504, 410] width 65 height 16
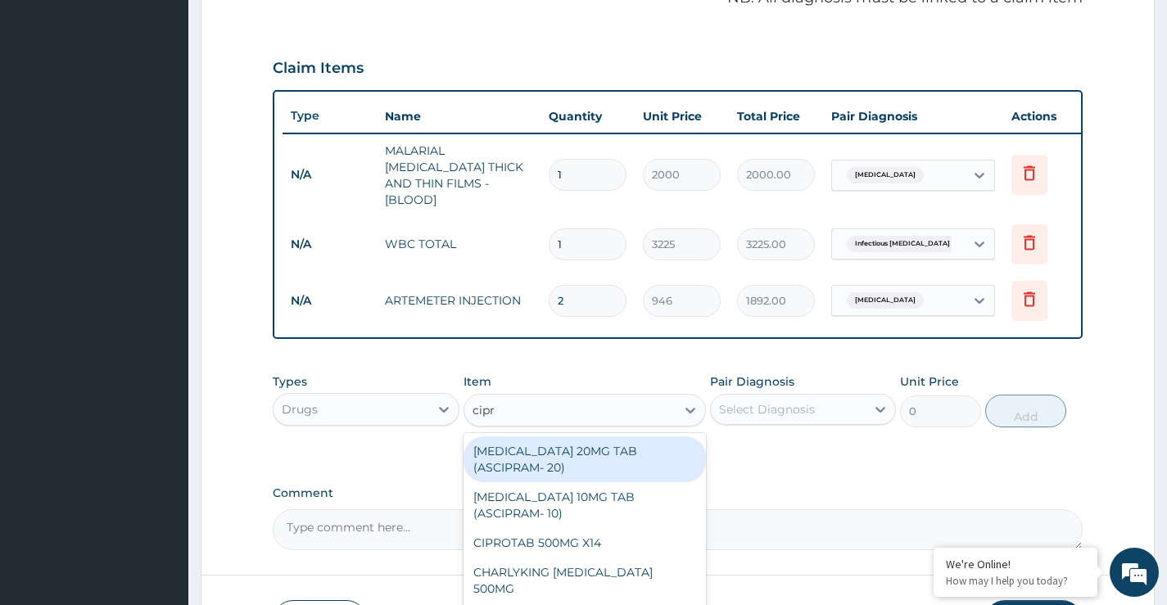
type input "cipro"
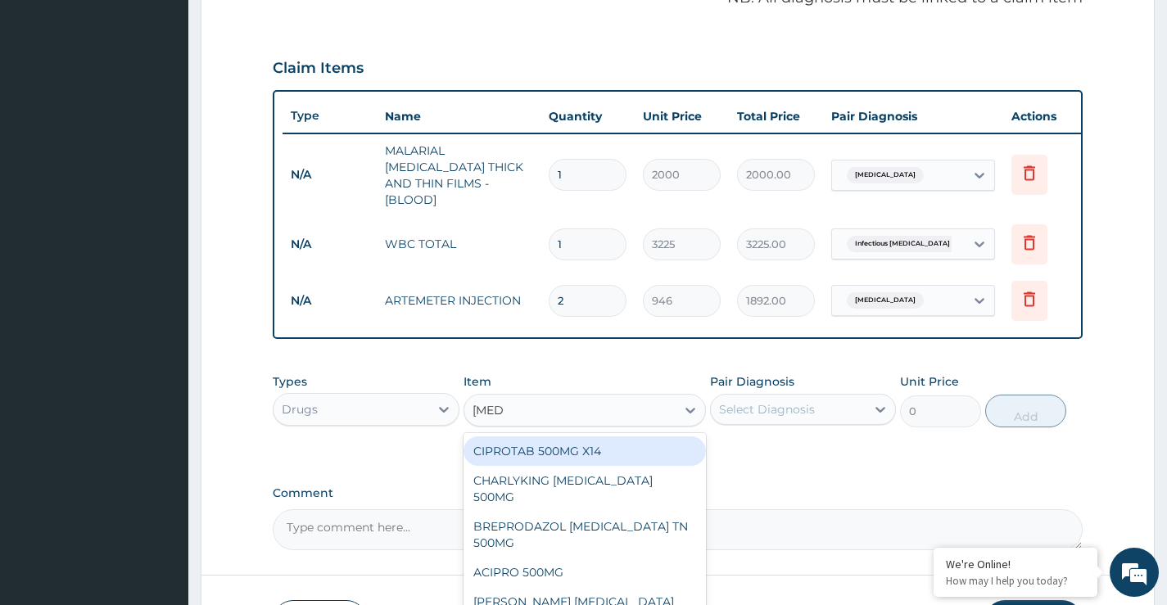
click at [555, 454] on div "CIPROTAB 500MG X14" at bounding box center [584, 450] width 243 height 29
type input "319.275"
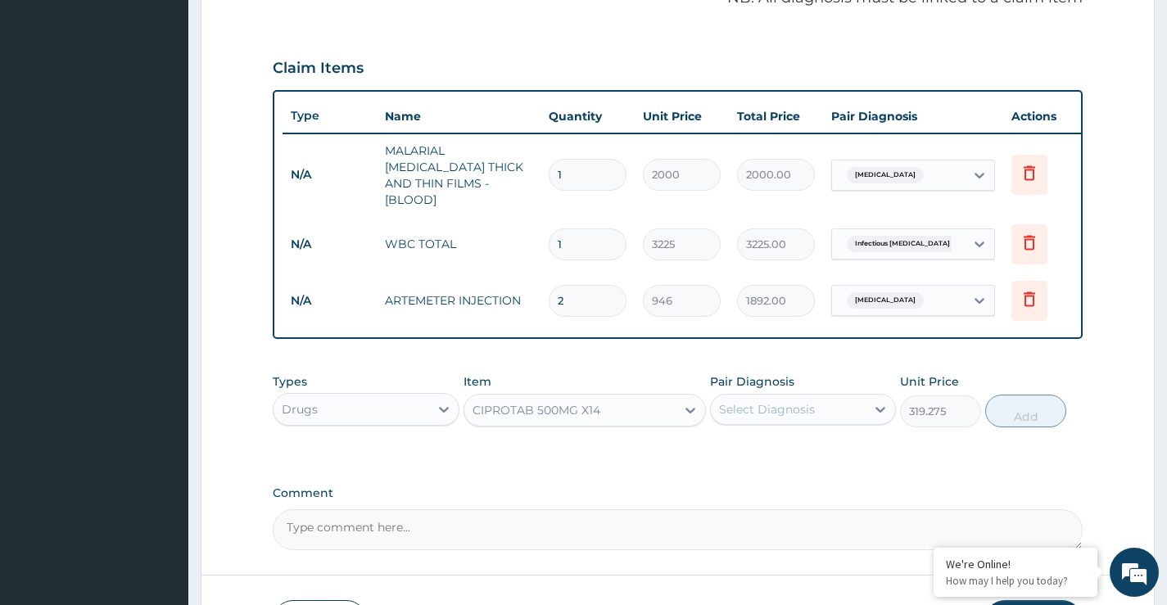
click at [798, 403] on div "Select Diagnosis" at bounding box center [767, 409] width 96 height 16
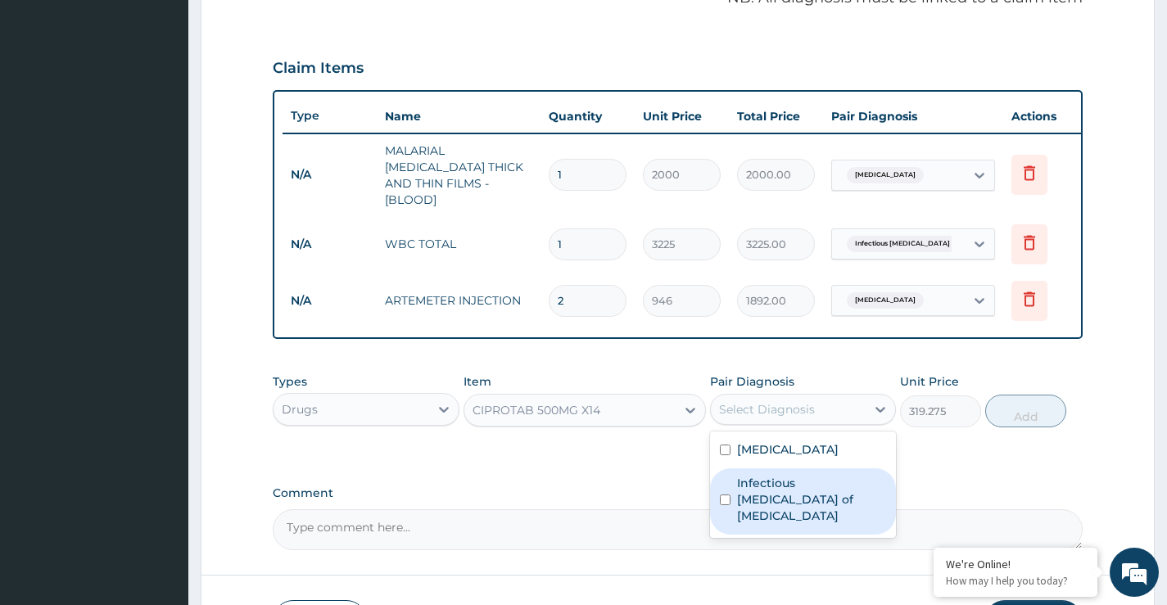
click at [824, 490] on label "Infectious enteritis of intestine" at bounding box center [811, 499] width 149 height 49
checkbox input "true"
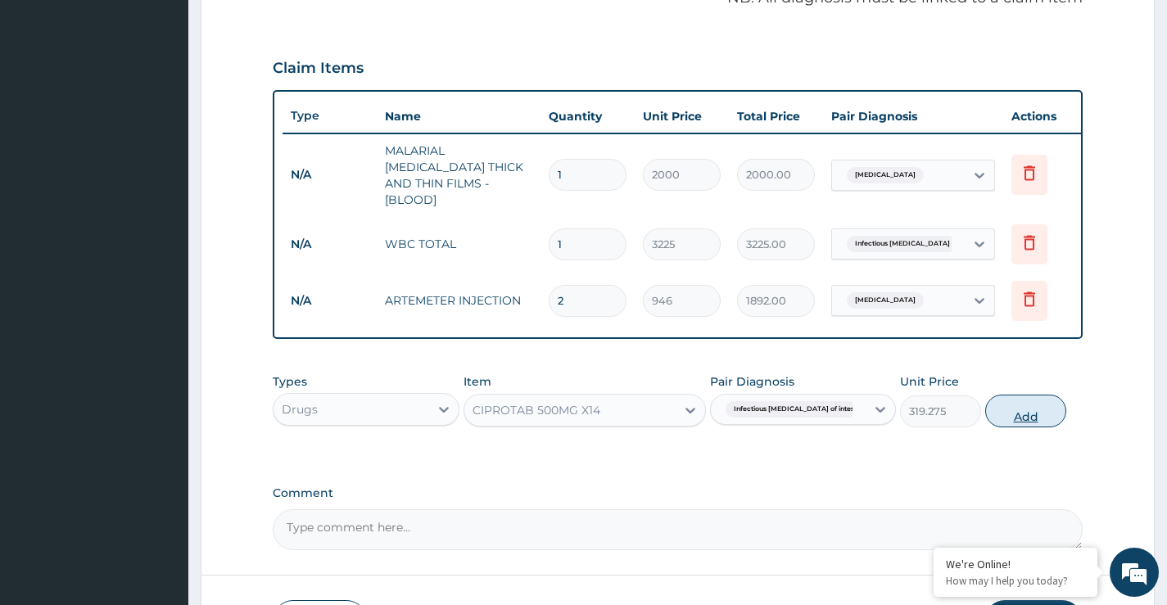
click at [1034, 414] on button "Add" at bounding box center [1025, 411] width 81 height 33
type input "0"
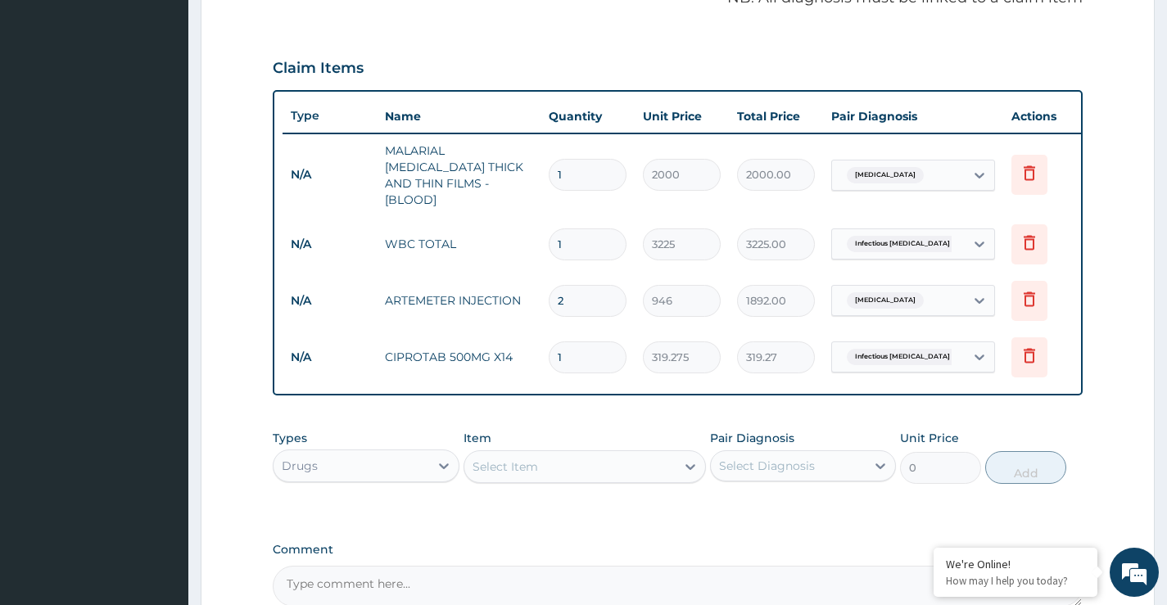
type input "10"
type input "3192.75"
type input "10"
click at [566, 494] on div "Types Drugs Item Select Item Pair Diagnosis Select Diagnosis Unit Price 0 Add" at bounding box center [678, 469] width 810 height 95
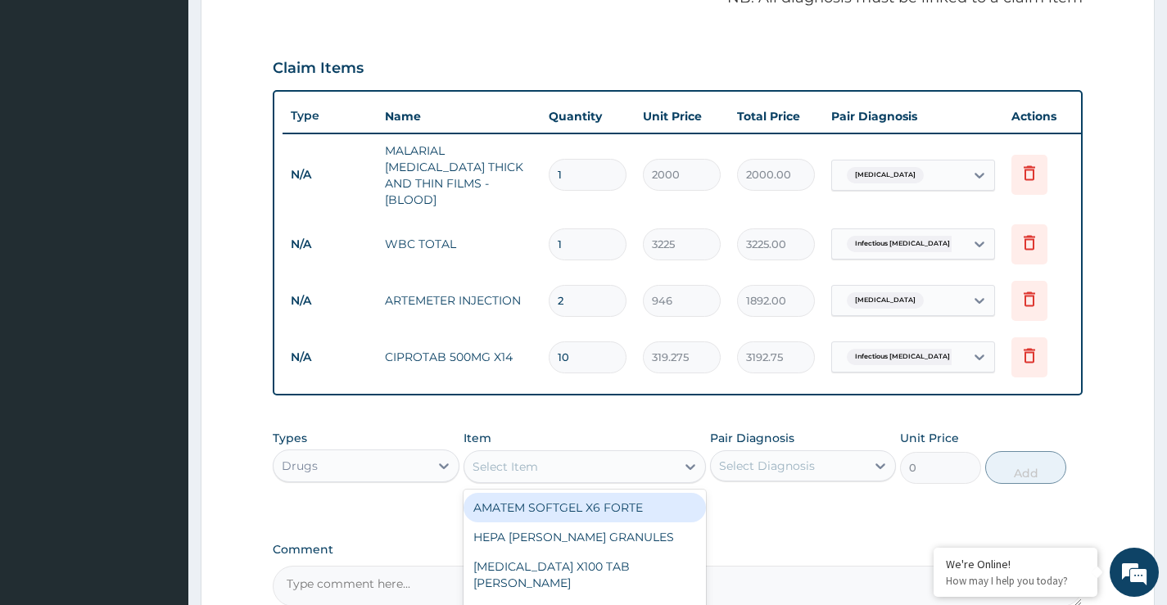
click at [567, 454] on div "Select Item" at bounding box center [570, 467] width 212 height 26
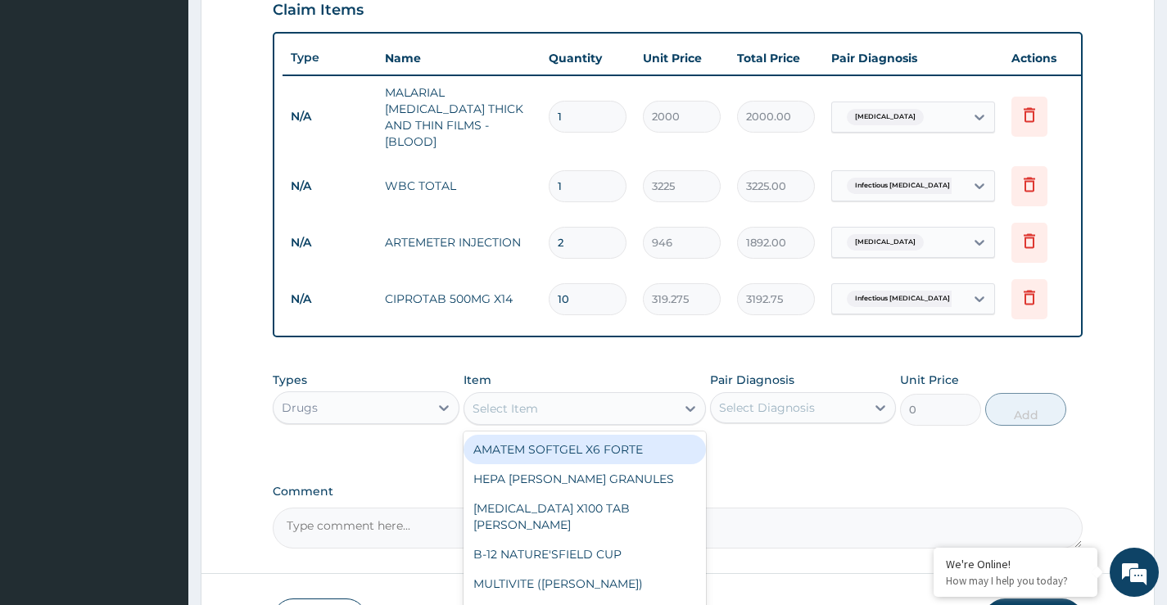
scroll to position [601, 0]
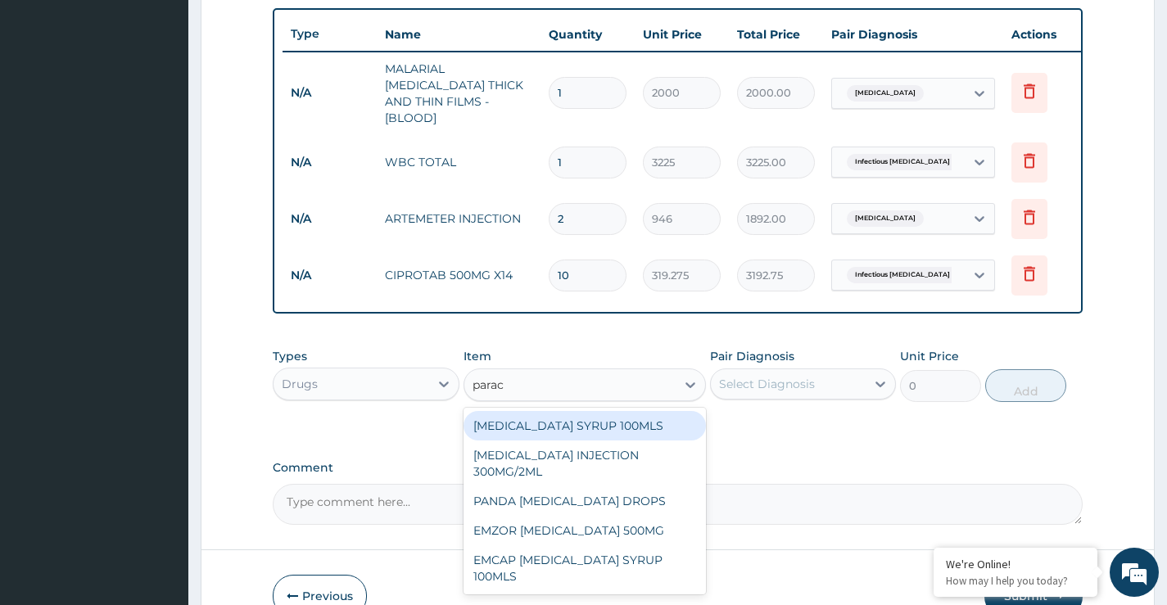
type input "parace"
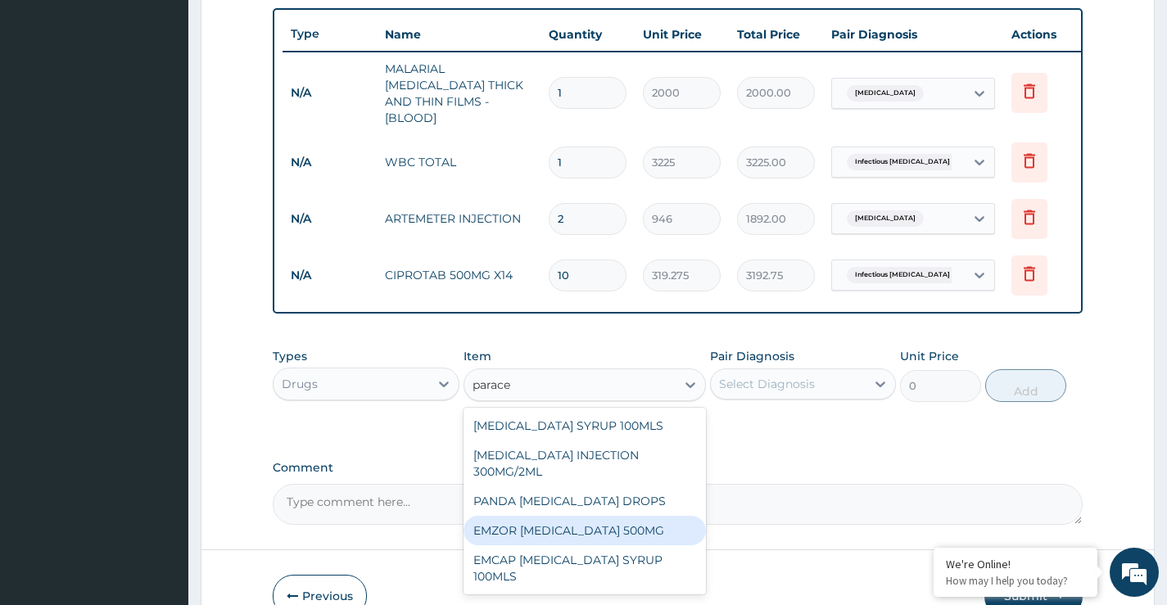
click at [603, 526] on div "EMZOR PARACETAMOL 500MG" at bounding box center [584, 530] width 243 height 29
type input "30"
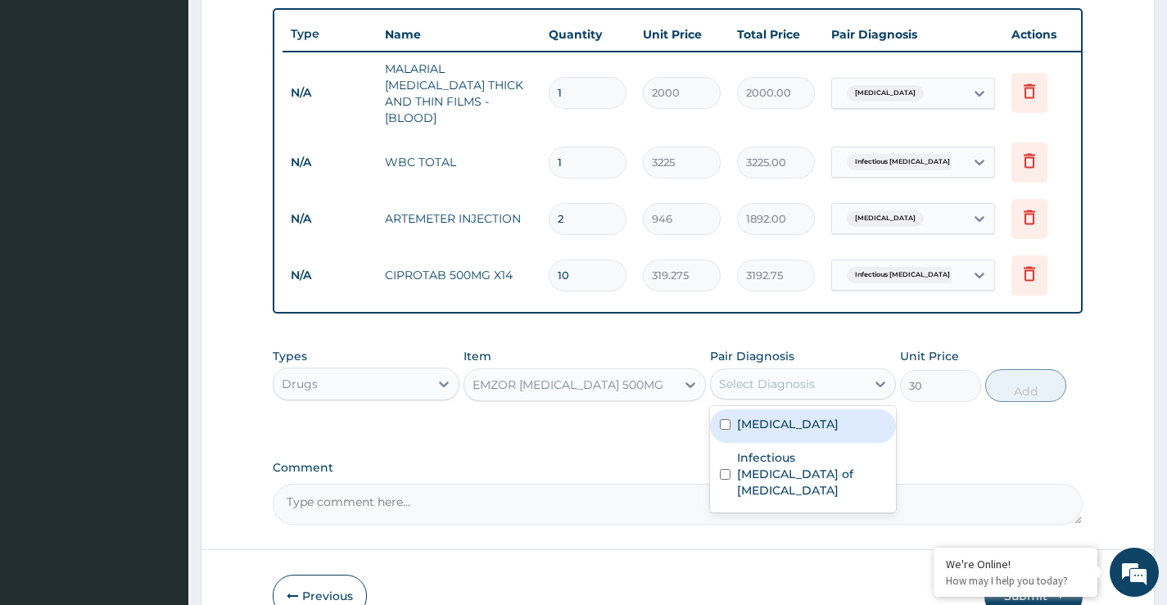
click at [793, 382] on div "Select Diagnosis" at bounding box center [767, 384] width 96 height 16
click at [767, 431] on div "Malaria" at bounding box center [803, 426] width 186 height 34
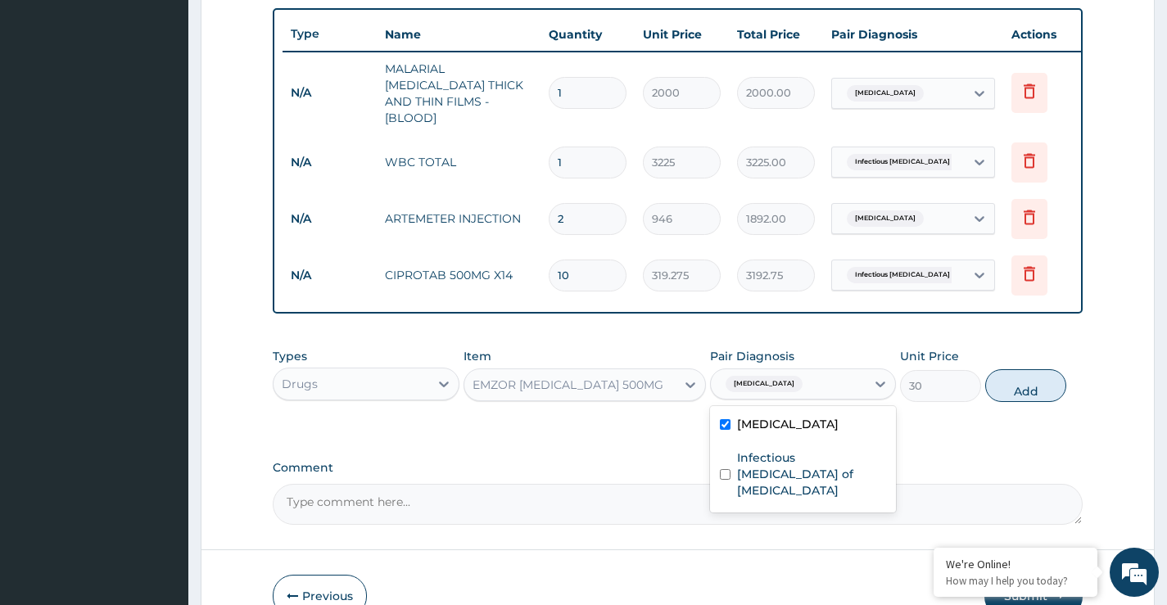
checkbox input "true"
click at [1047, 388] on button "Add" at bounding box center [1025, 385] width 81 height 33
type input "0"
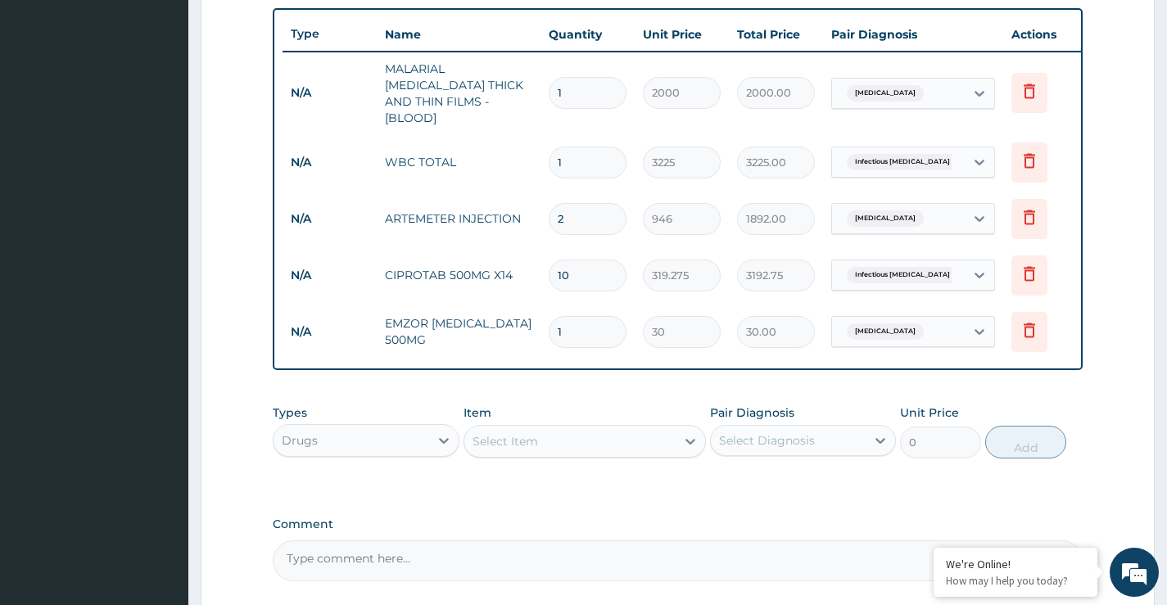
type input "18"
type input "540.00"
type input "18"
click at [634, 435] on div "Select Item" at bounding box center [570, 441] width 212 height 26
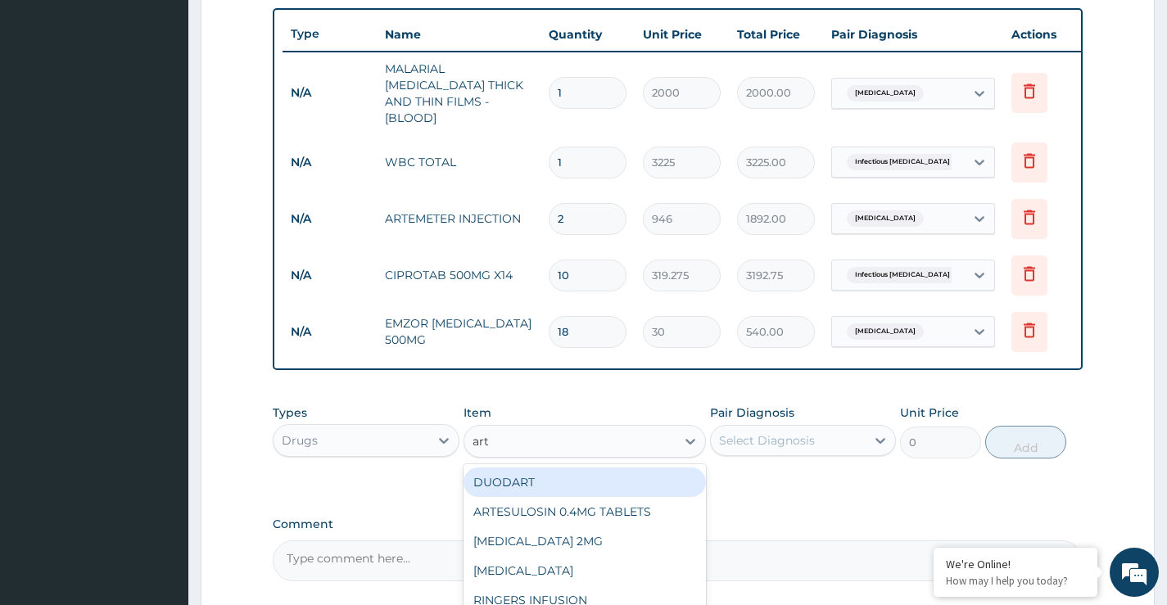
type input "arte"
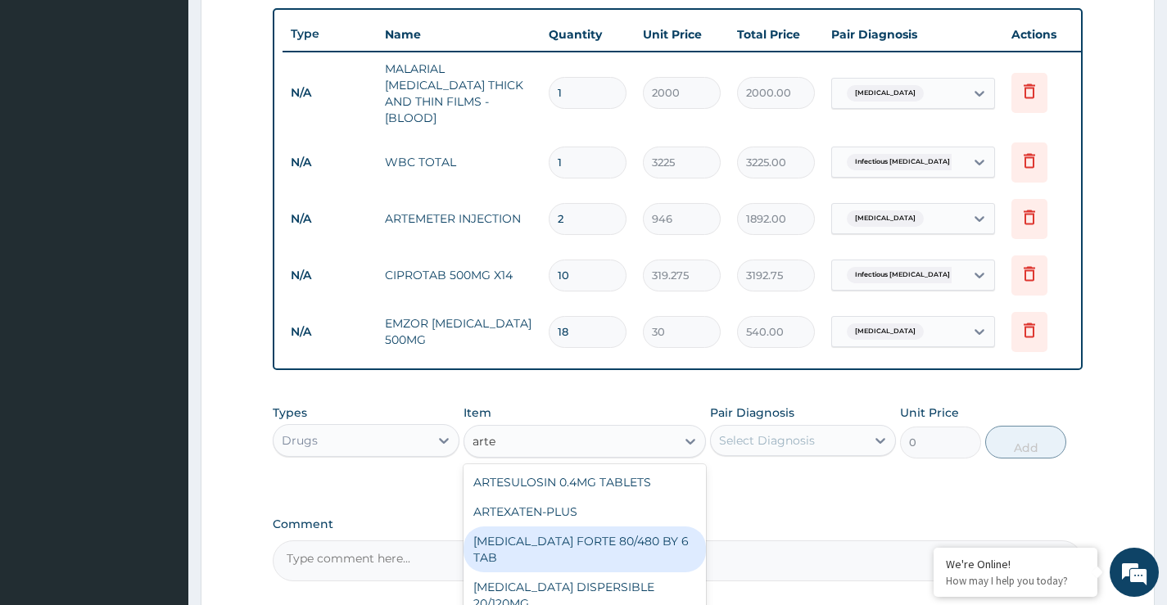
click at [639, 536] on div "COARTEM FORTE 80/480 BY 6 TAB" at bounding box center [584, 549] width 243 height 46
type input "449.35"
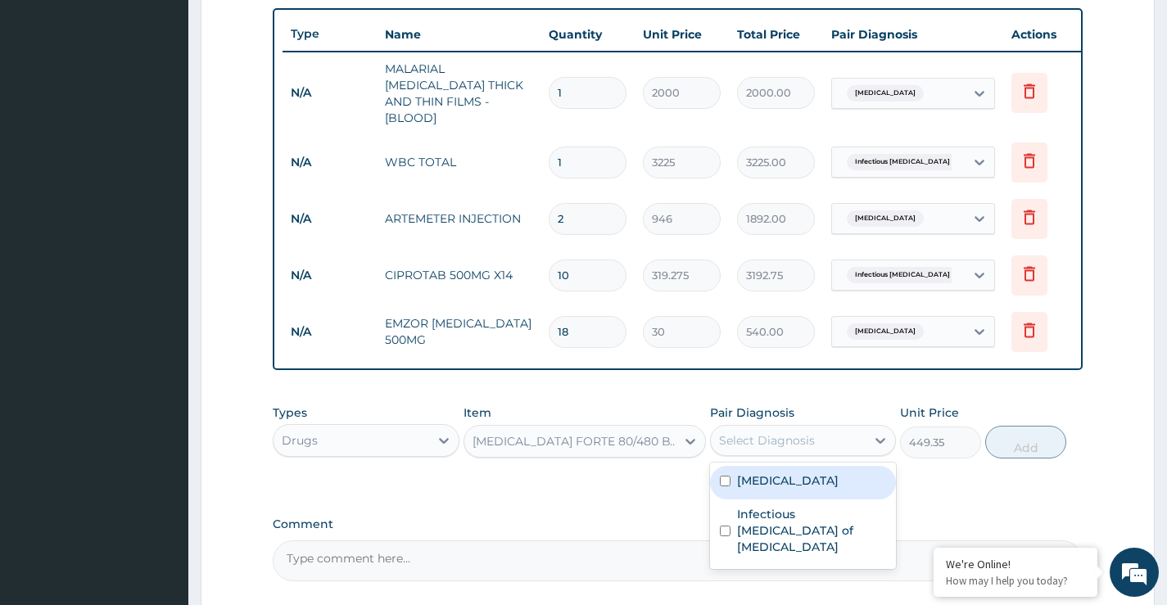
click at [757, 434] on div "Select Diagnosis" at bounding box center [767, 440] width 96 height 16
click at [771, 472] on label "Malaria" at bounding box center [788, 480] width 102 height 16
checkbox input "true"
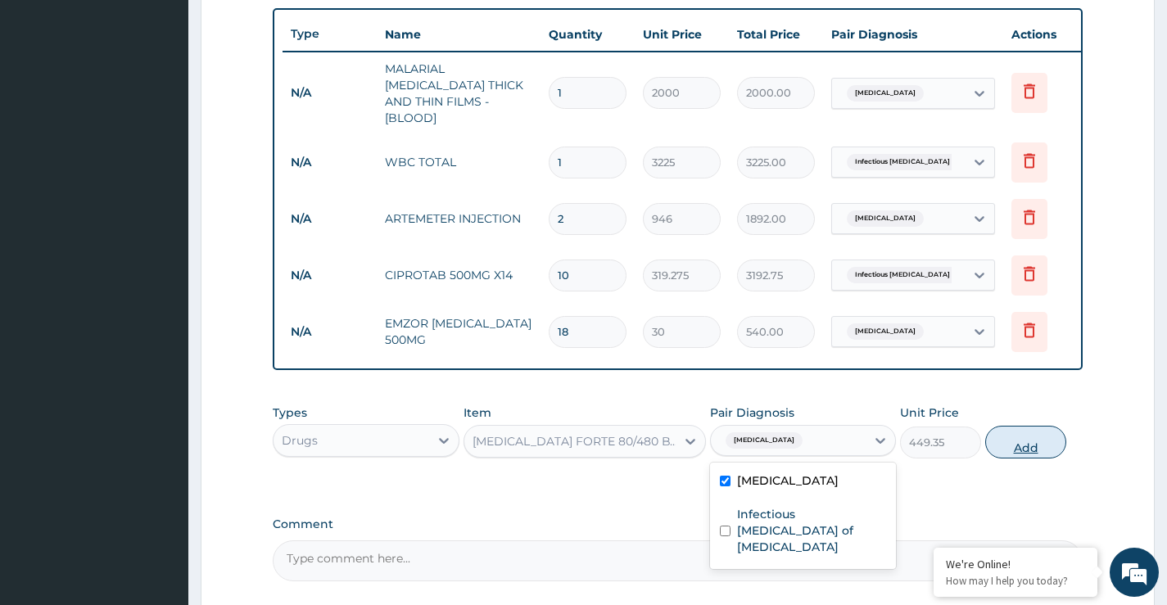
click at [1022, 441] on button "Add" at bounding box center [1025, 442] width 81 height 33
type input "0"
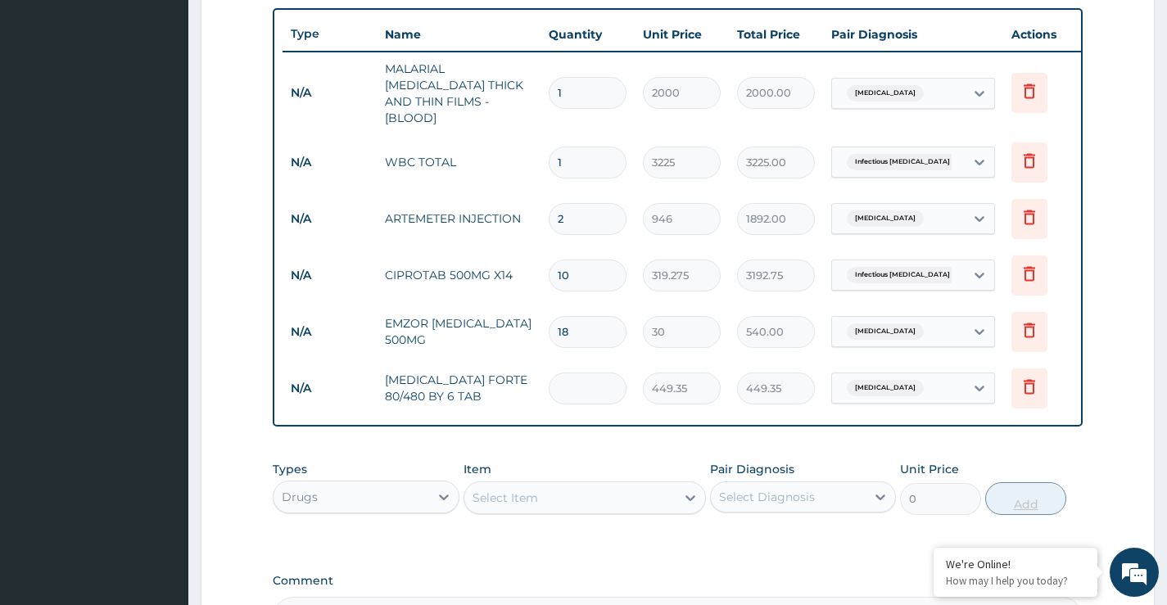
type input "0.00"
type input "6"
type input "2696.10"
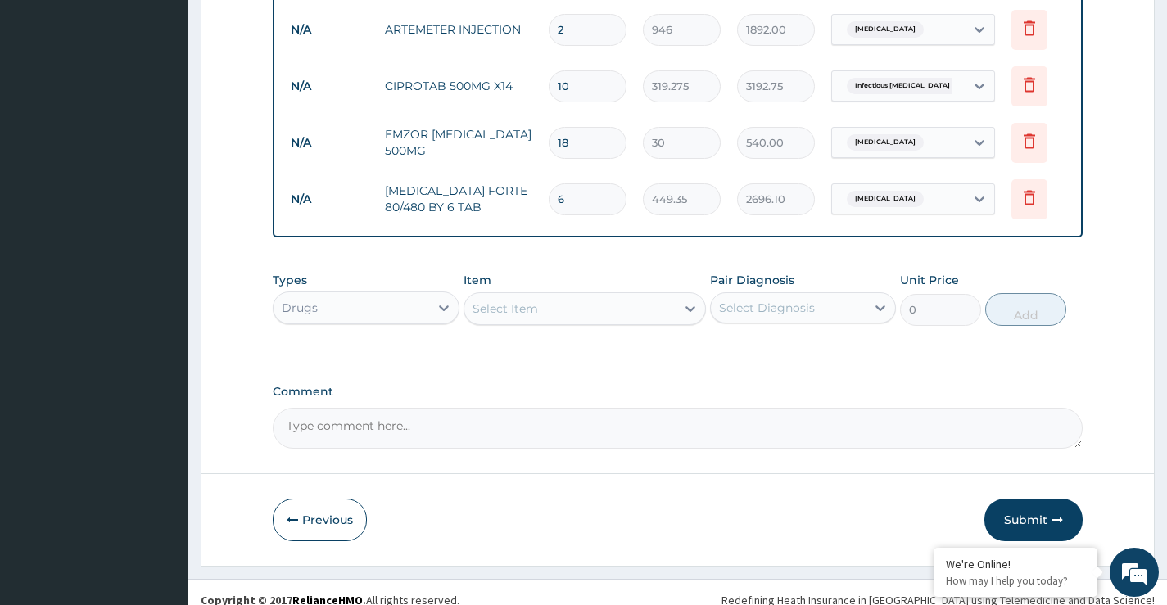
scroll to position [802, 0]
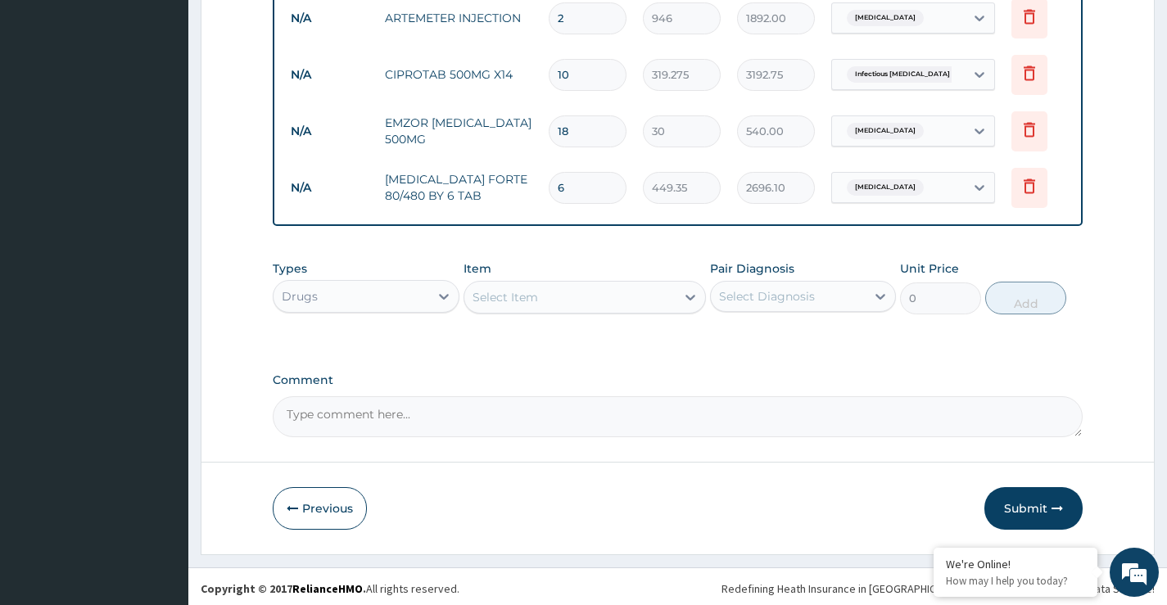
type input "6"
click at [325, 296] on div "Drugs" at bounding box center [350, 296] width 155 height 26
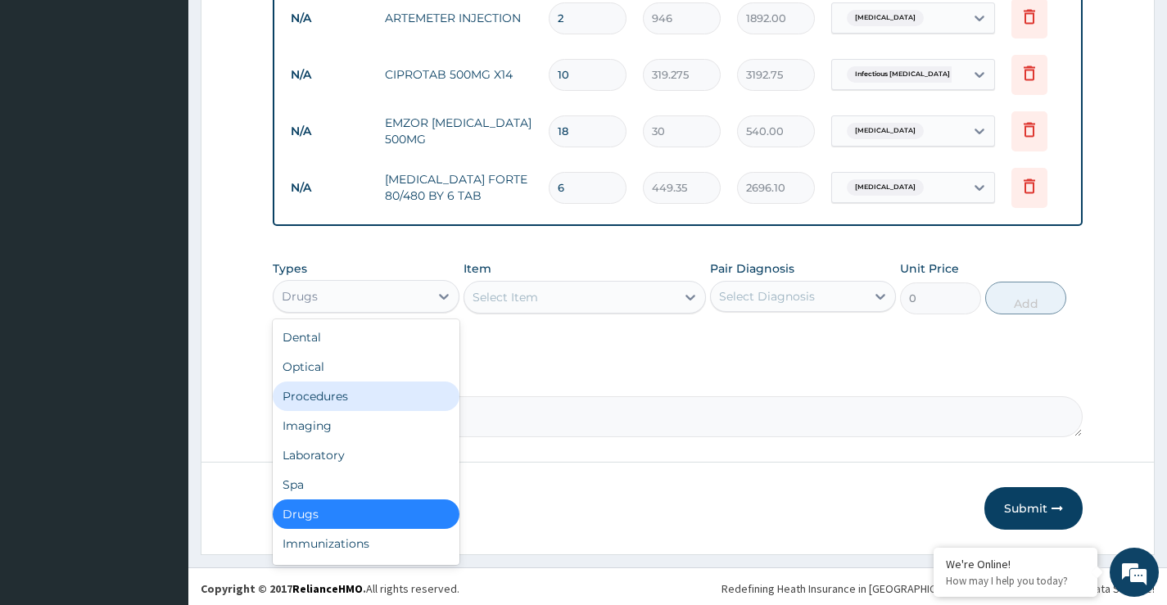
click at [346, 386] on div "Procedures" at bounding box center [366, 396] width 186 height 29
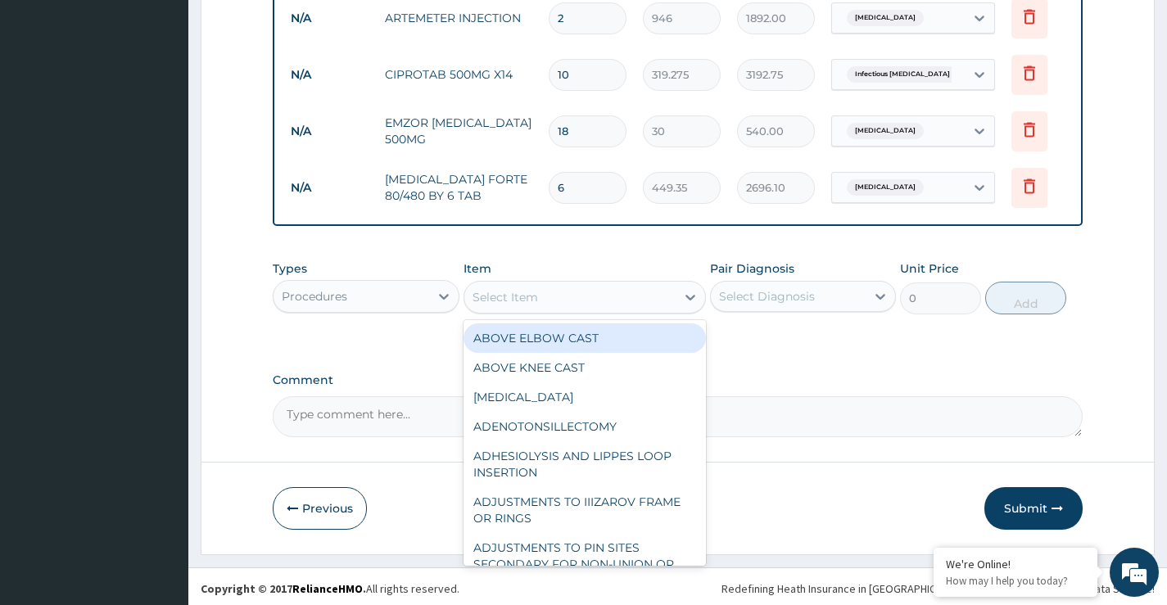
click at [648, 295] on div "Select Item" at bounding box center [570, 297] width 212 height 26
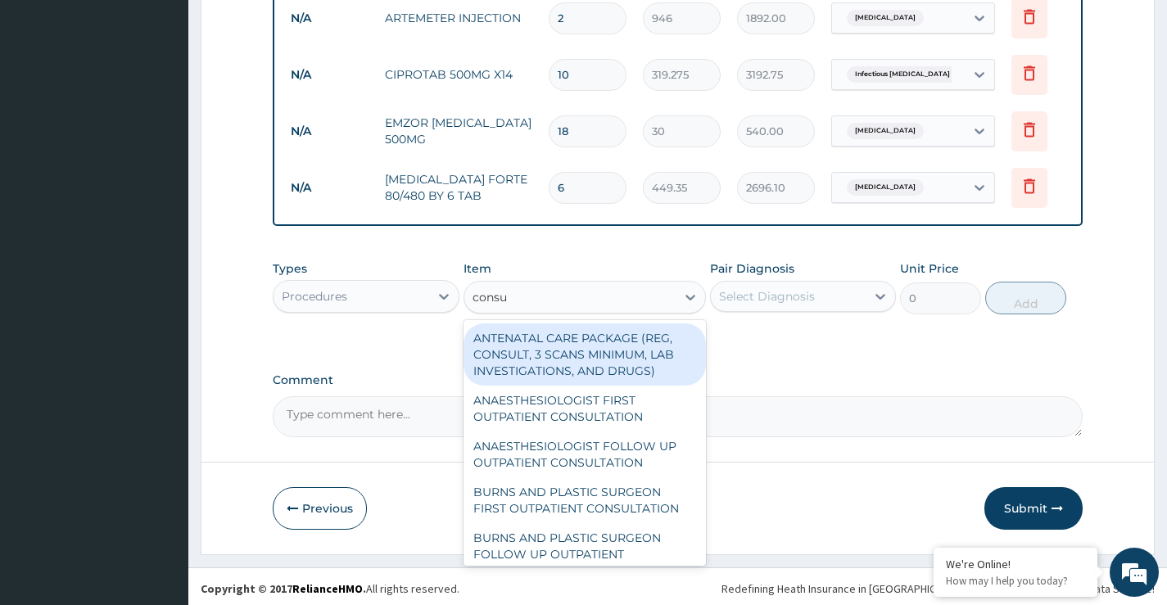
type input "consul"
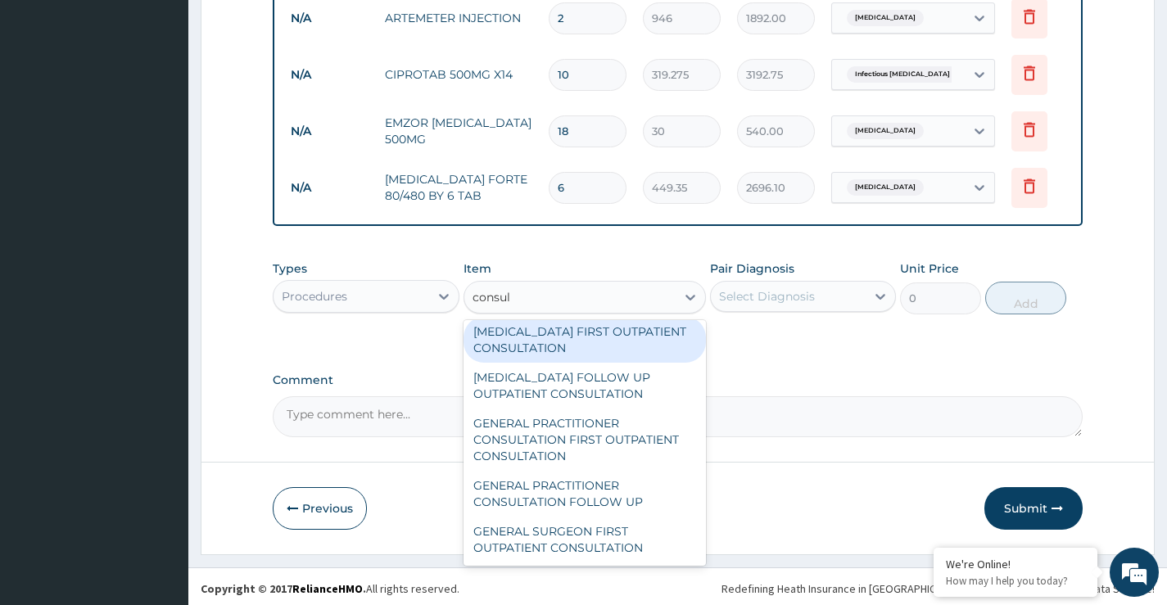
scroll to position [901, 0]
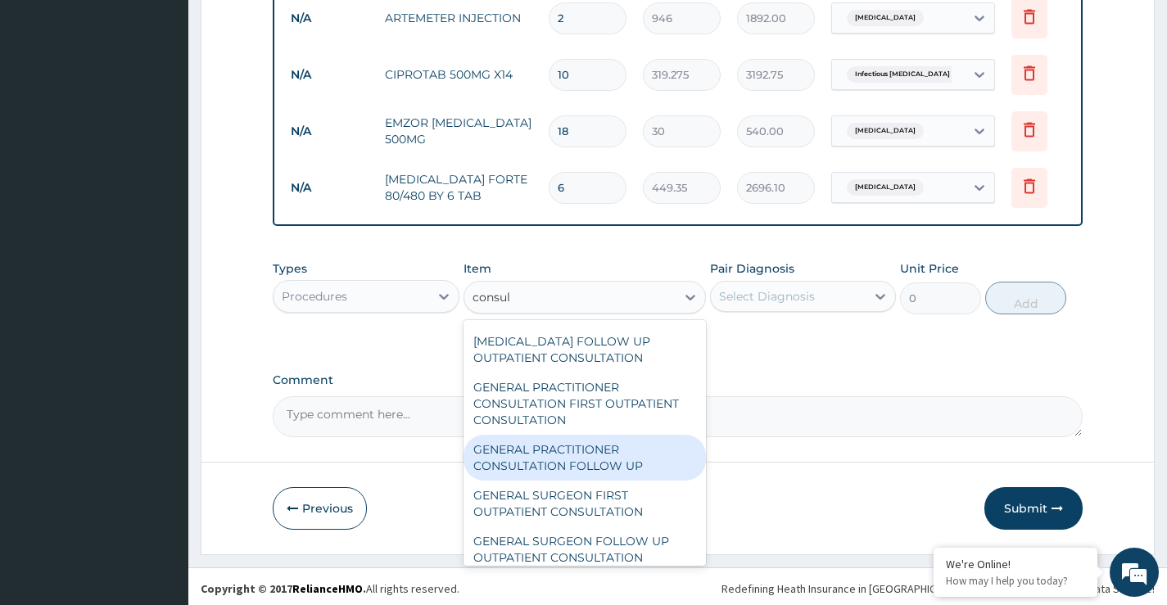
click at [586, 444] on div "GENERAL PRACTITIONER CONSULTATION FOLLOW UP" at bounding box center [584, 458] width 243 height 46
type input "2365"
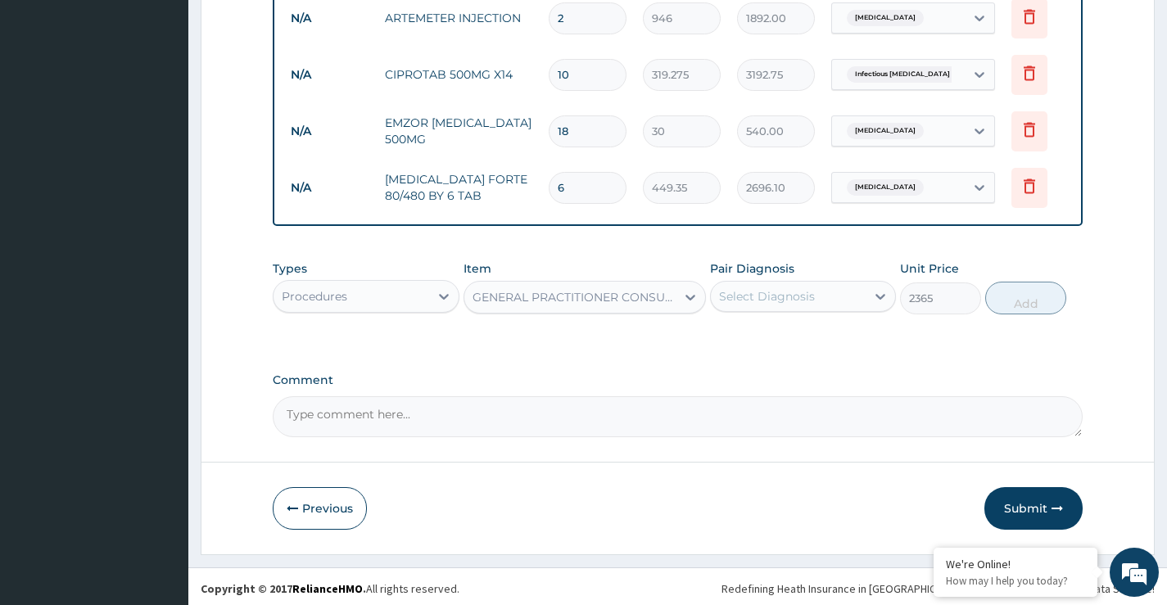
click at [819, 287] on div "Select Diagnosis" at bounding box center [788, 296] width 155 height 26
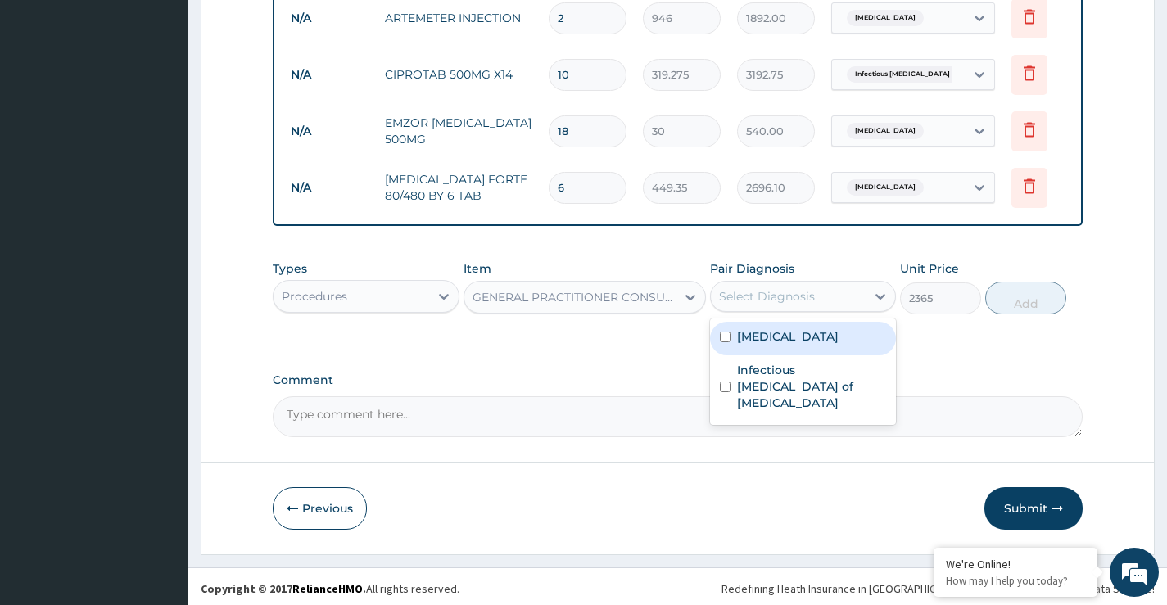
click at [815, 343] on div "Malaria" at bounding box center [803, 339] width 186 height 34
checkbox input "true"
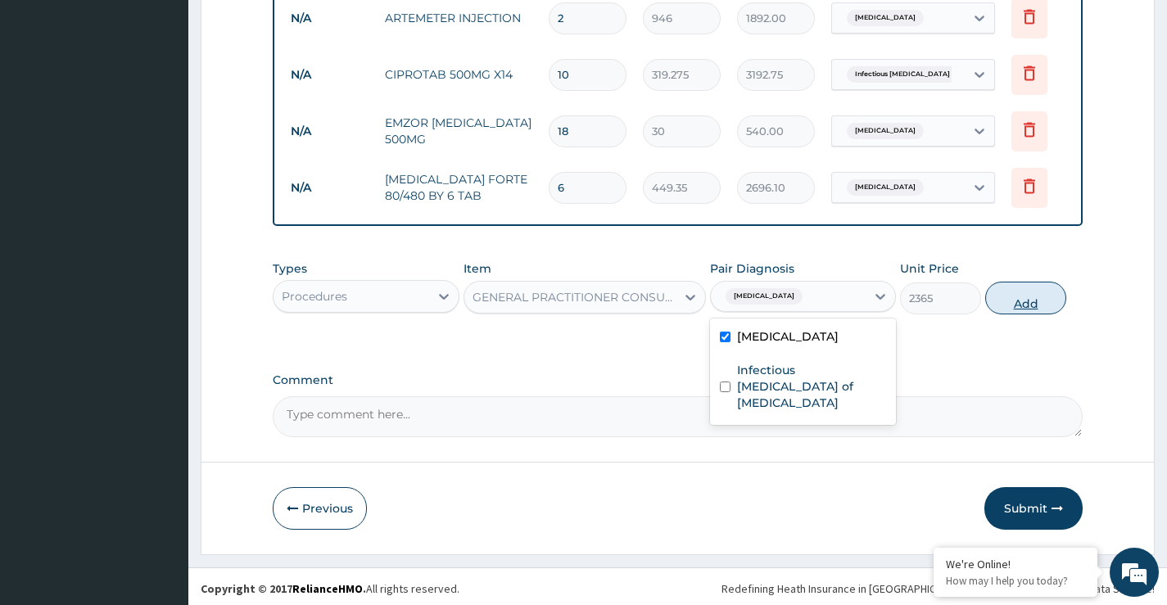
click at [1023, 300] on button "Add" at bounding box center [1025, 298] width 81 height 33
type input "0"
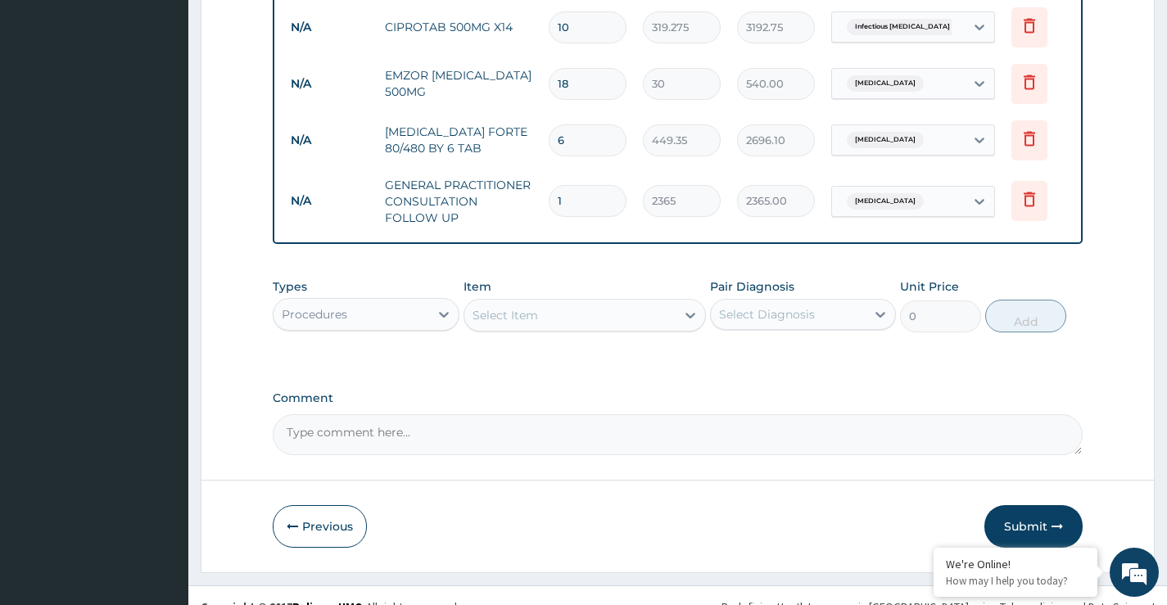
scroll to position [867, 0]
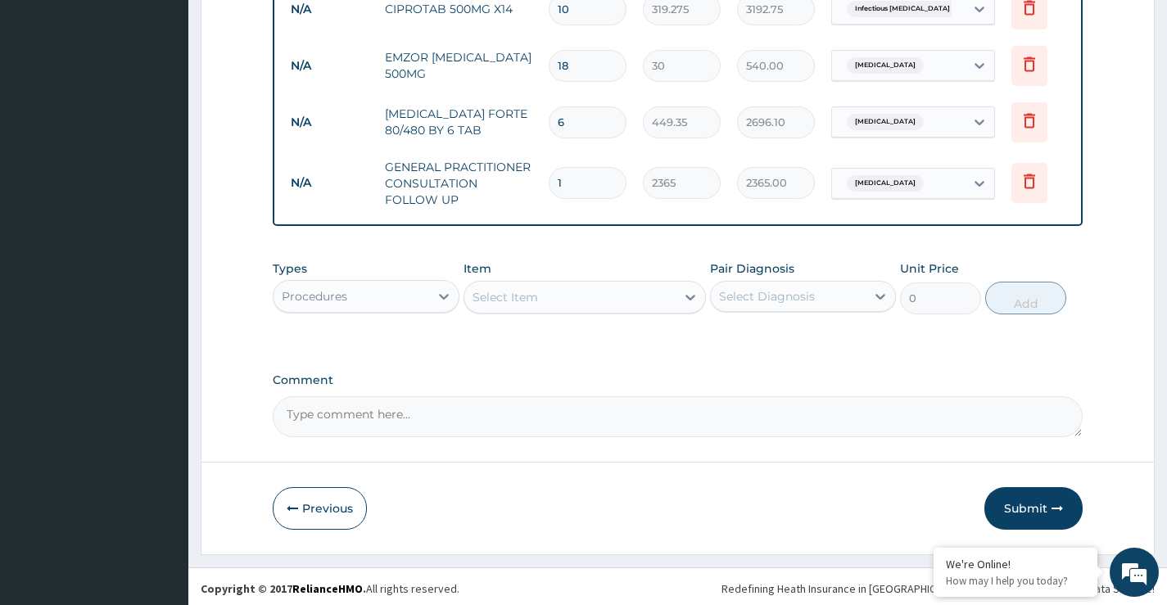
drag, startPoint x: 1005, startPoint y: 500, endPoint x: 996, endPoint y: 490, distance: 13.3
click at [1004, 501] on button "Submit" at bounding box center [1033, 508] width 98 height 43
